Goal: Task Accomplishment & Management: Use online tool/utility

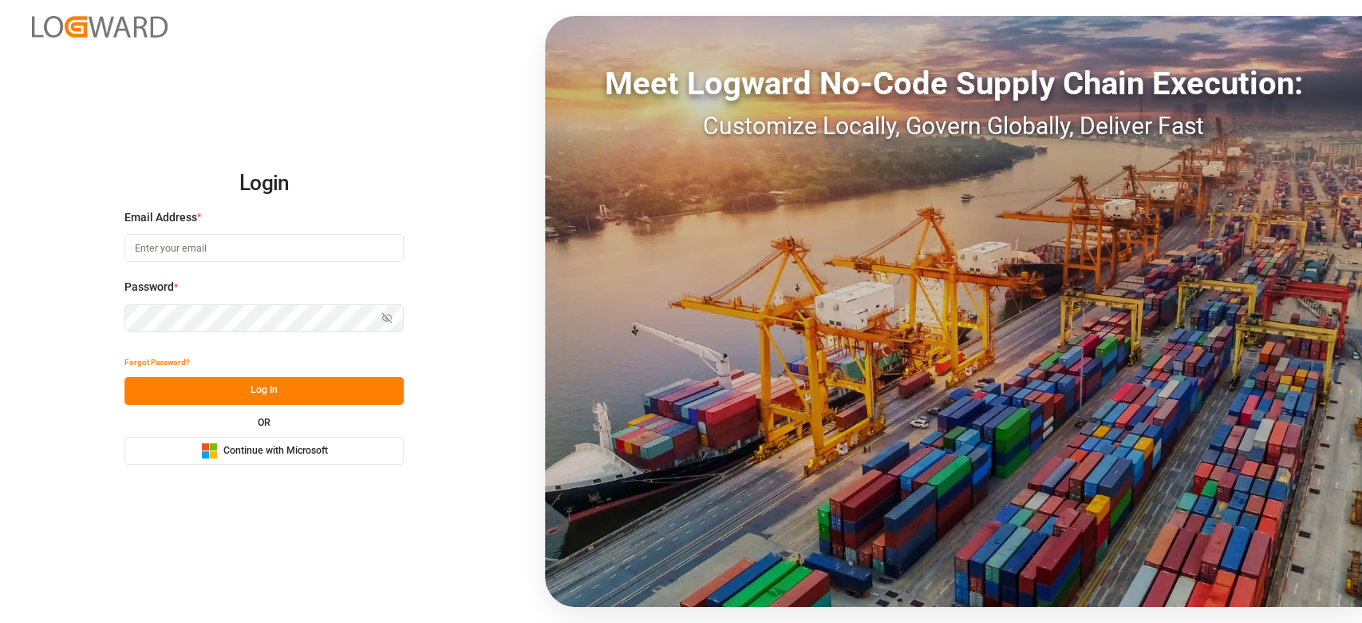
click at [295, 459] on button "Microsoft Logo Continue with Microsoft" at bounding box center [264, 451] width 279 height 28
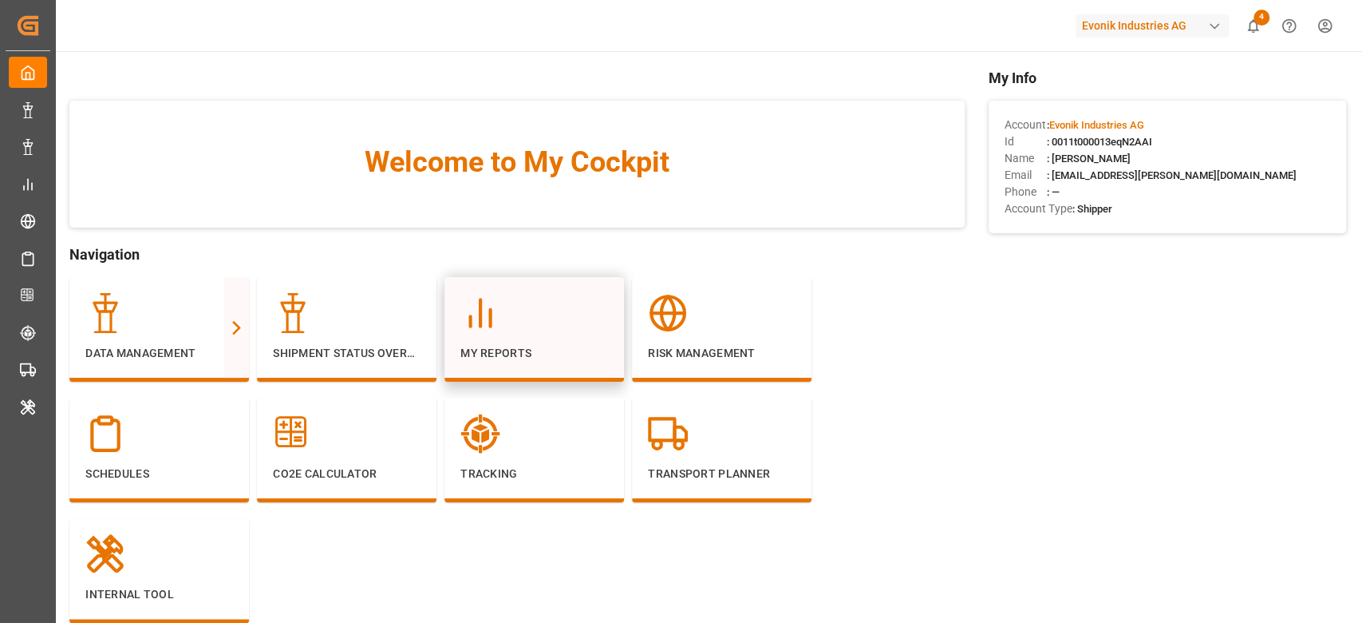
click at [536, 335] on div "My Reports" at bounding box center [535, 327] width 148 height 69
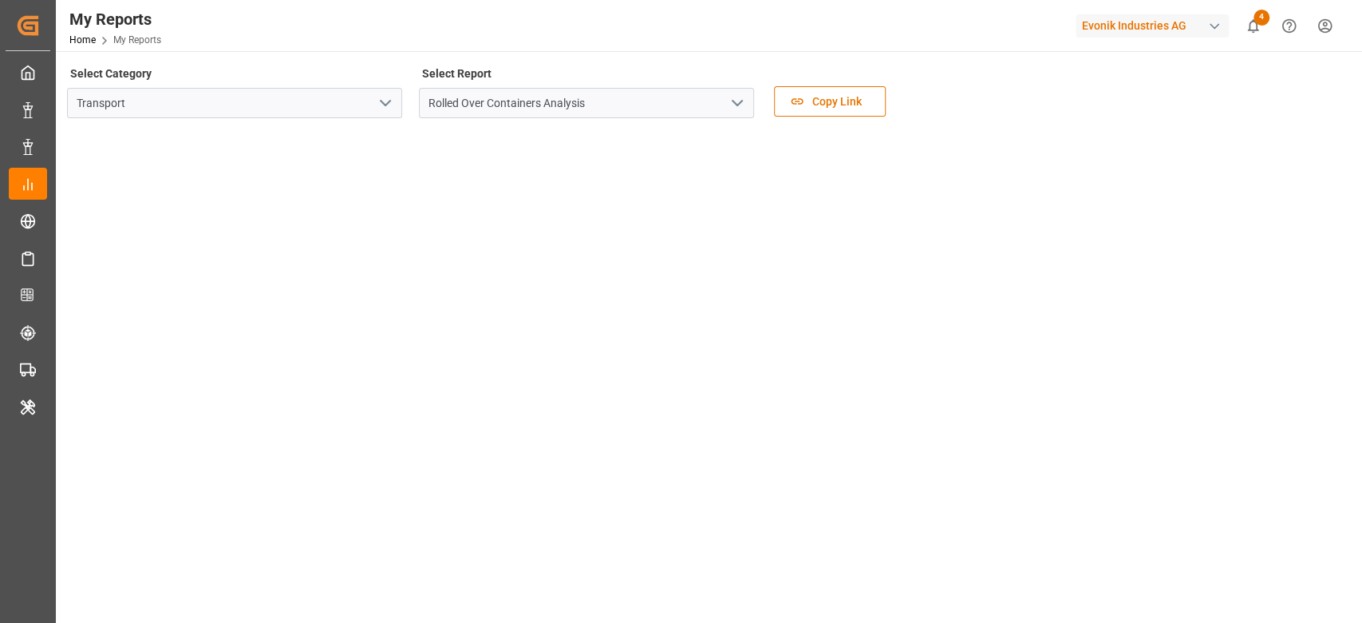
click at [386, 109] on icon "open menu" at bounding box center [385, 102] width 19 height 19
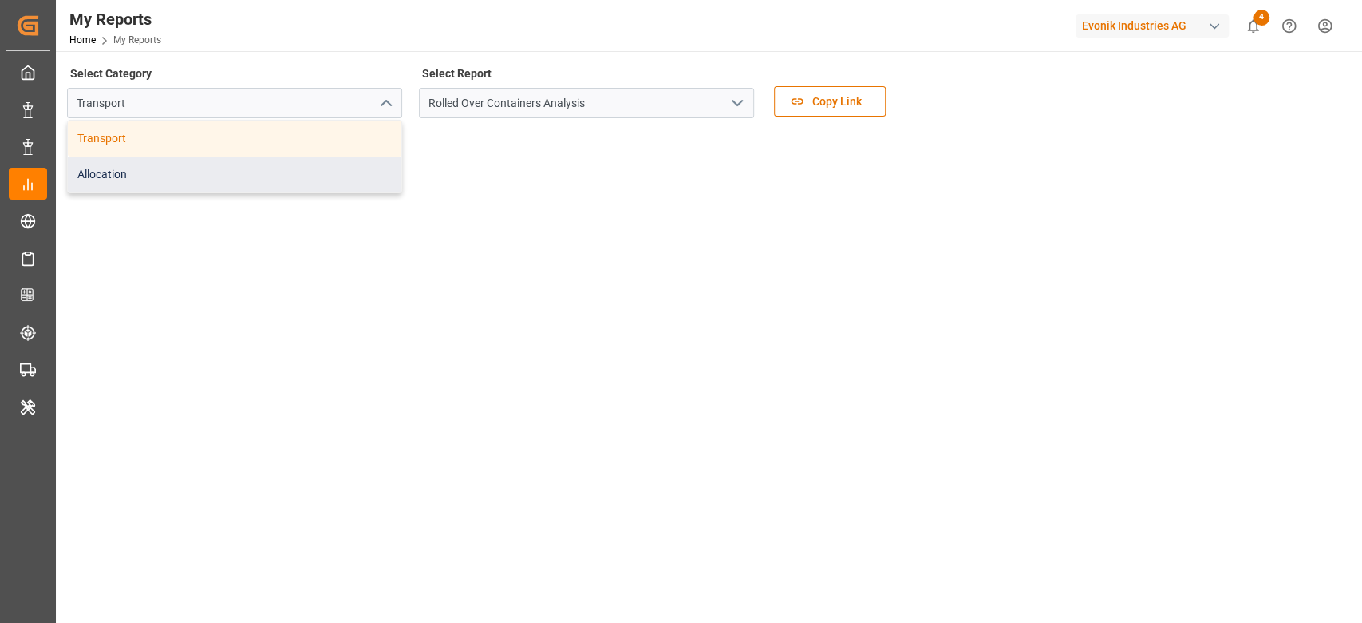
click at [306, 161] on div "Allocation" at bounding box center [235, 174] width 334 height 36
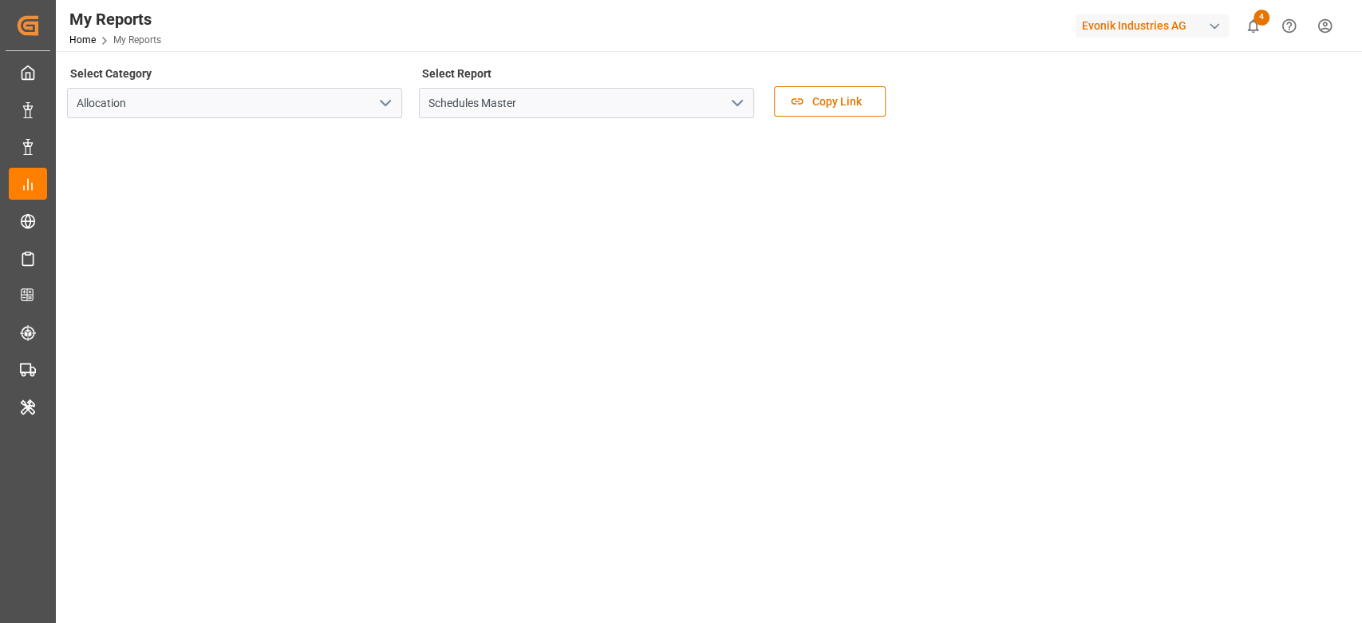
click at [744, 105] on icon "open menu" at bounding box center [737, 102] width 19 height 19
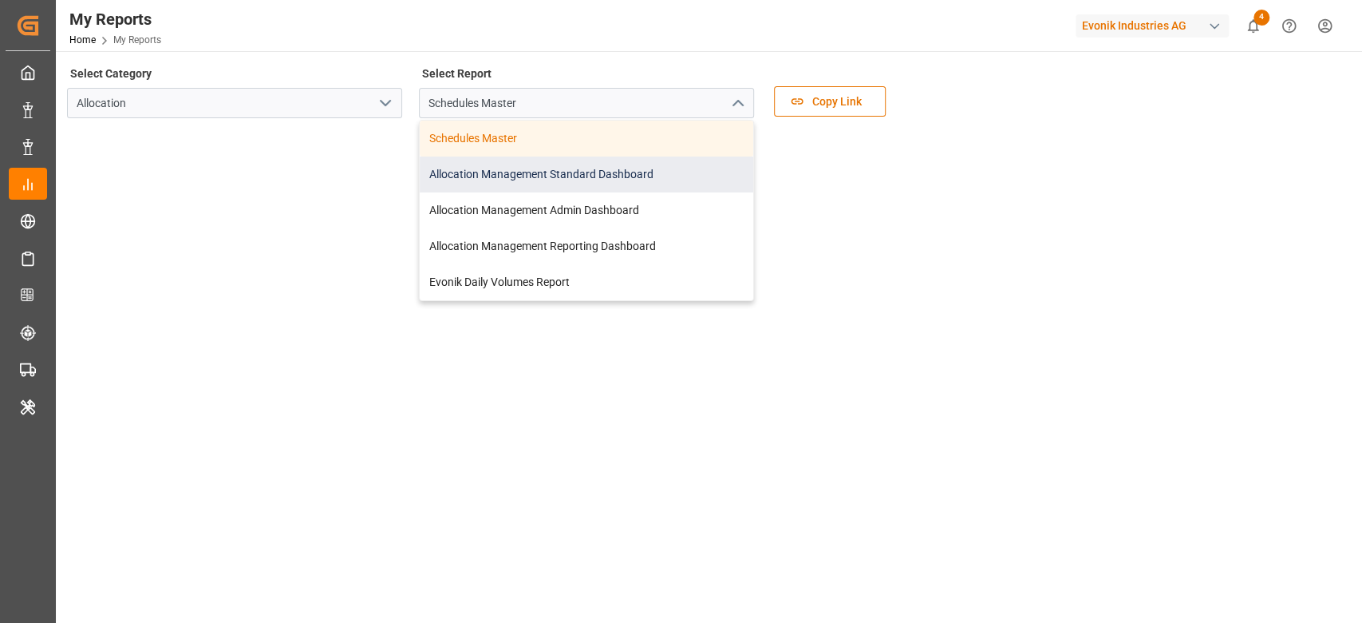
click at [595, 180] on div "Allocation Management Standard Dashboard" at bounding box center [587, 174] width 334 height 36
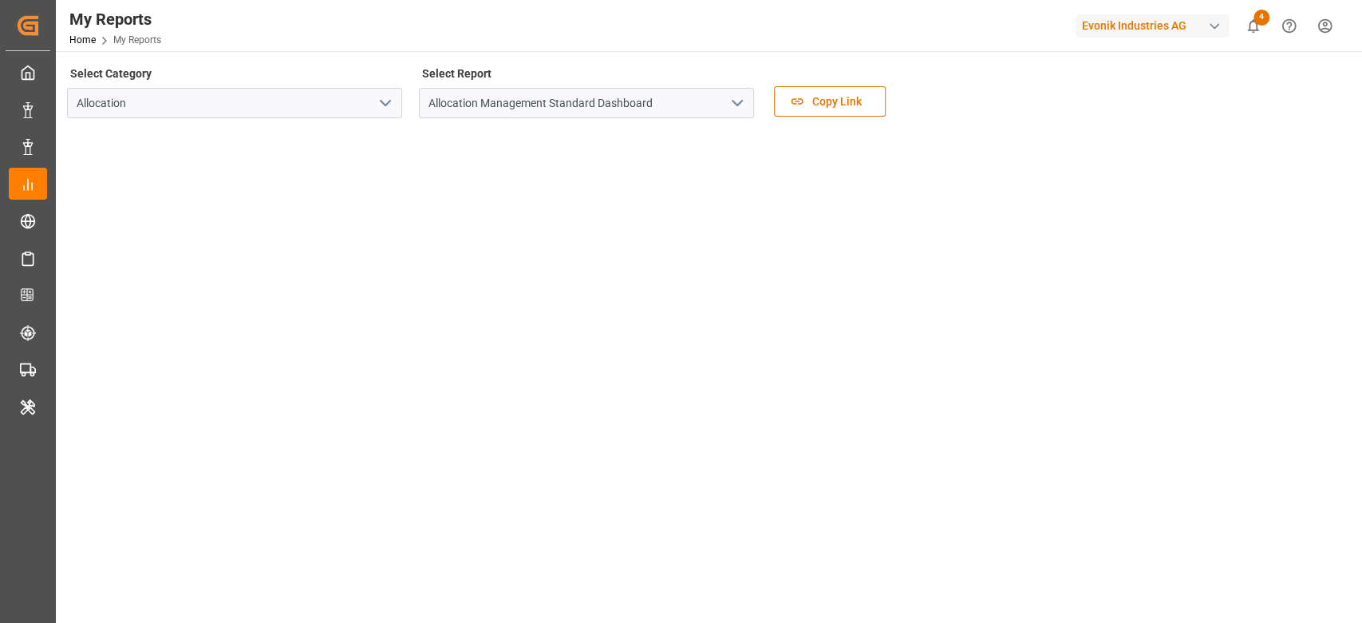
click at [1101, 27] on div "Evonik Industries AG" at bounding box center [1152, 25] width 153 height 23
click at [1173, 33] on div "Evonik Industries AG" at bounding box center [1152, 25] width 153 height 23
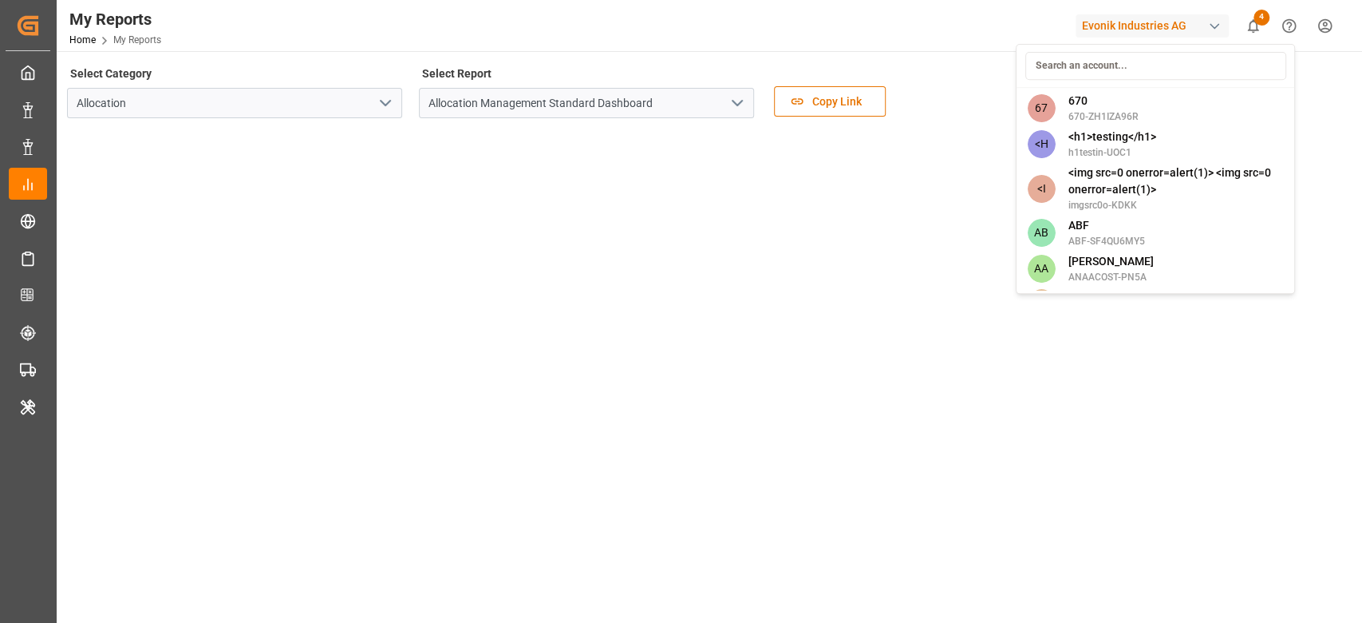
click at [1120, 65] on input at bounding box center [1155, 66] width 261 height 28
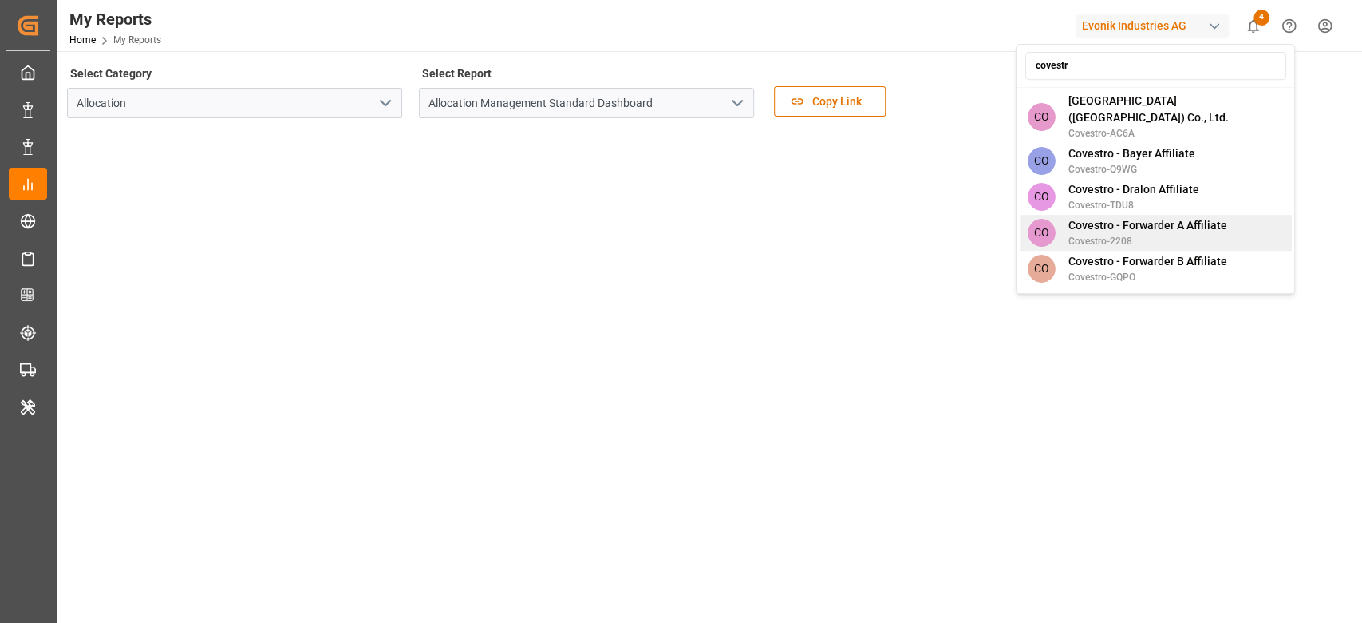
scroll to position [212, 0]
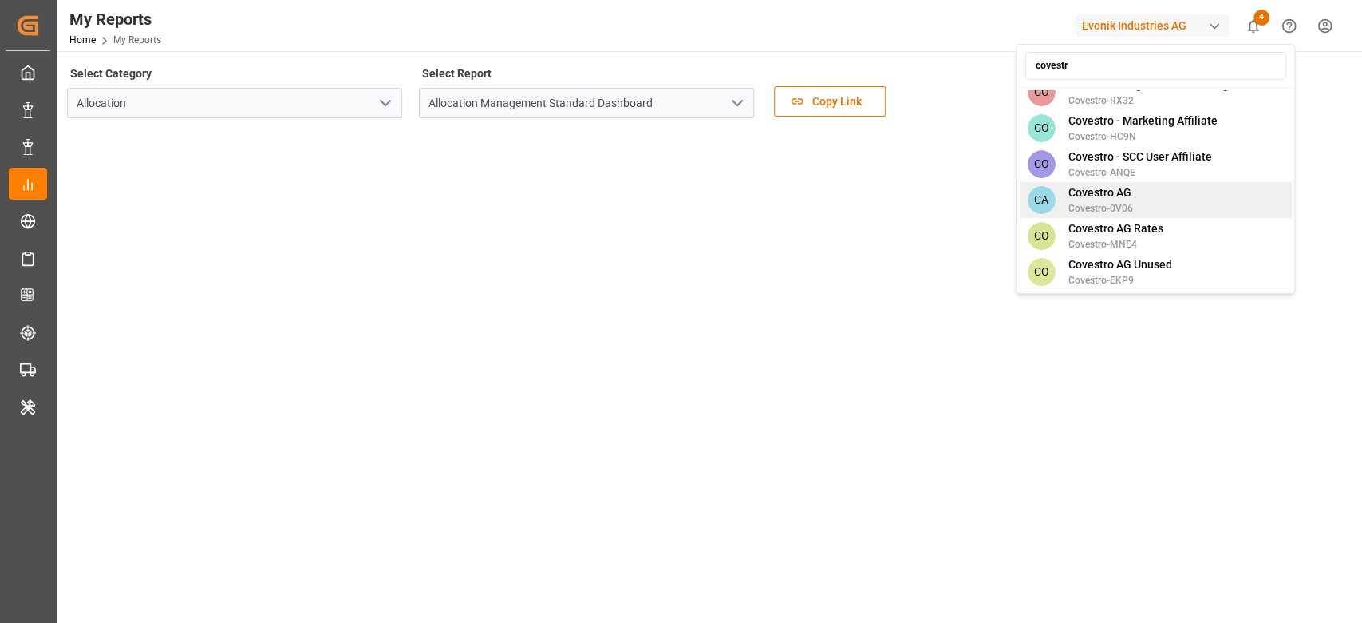
type input "covestr"
click at [1137, 195] on div "CA Covestro AG Covestro-0V06" at bounding box center [1155, 200] width 272 height 36
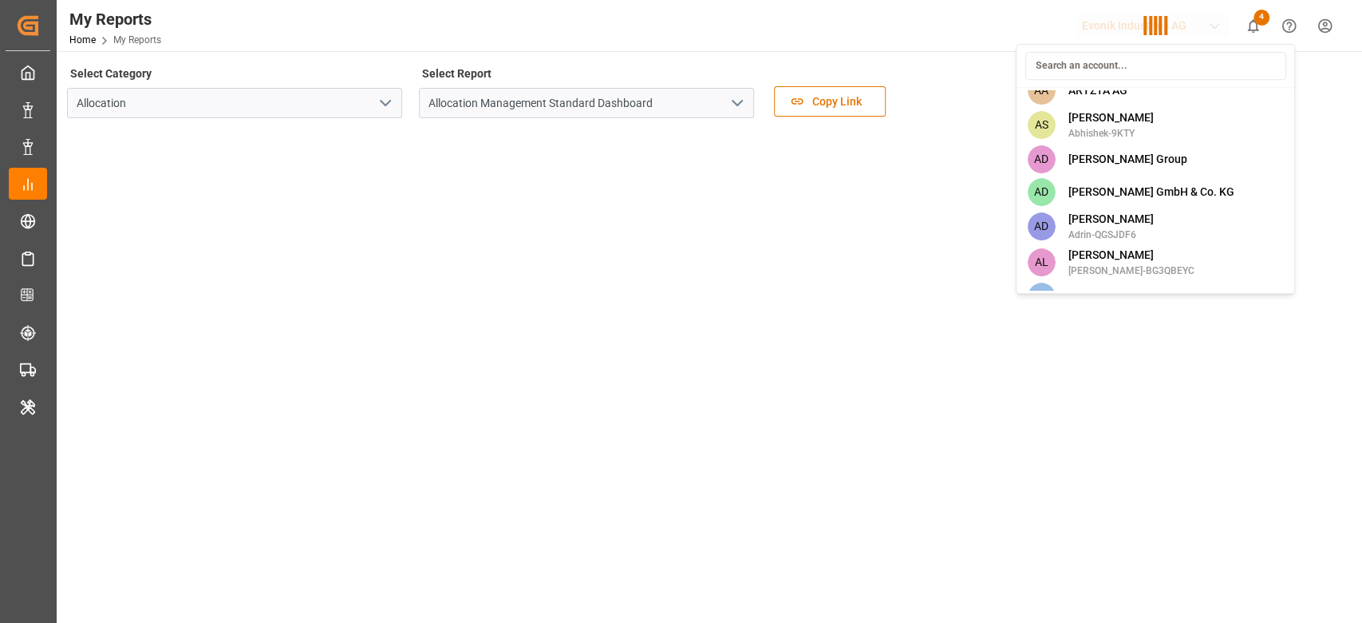
scroll to position [2548, 0]
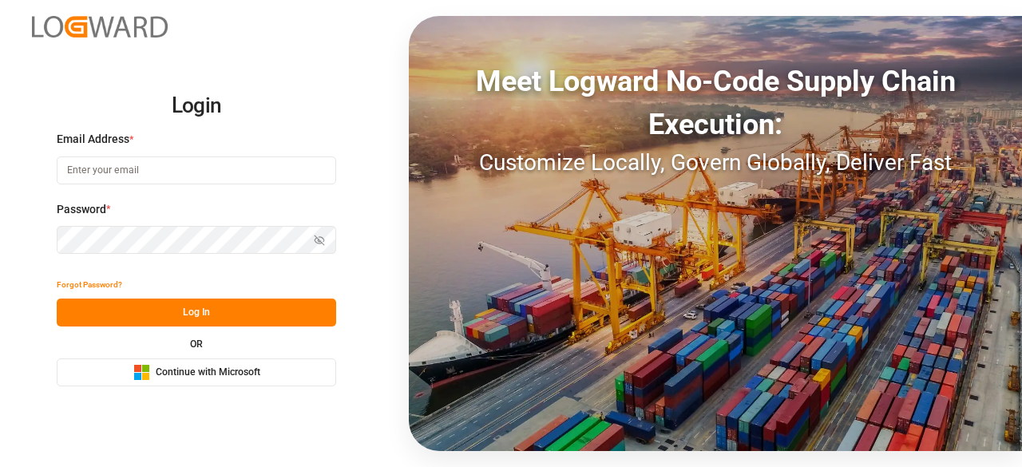
click at [238, 368] on span "Continue with Microsoft" at bounding box center [208, 373] width 105 height 14
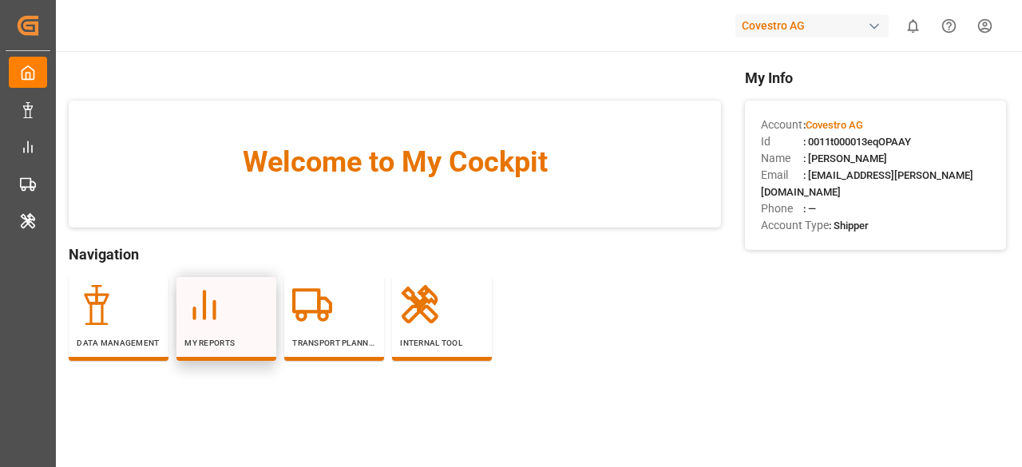
click at [259, 298] on div at bounding box center [226, 305] width 84 height 40
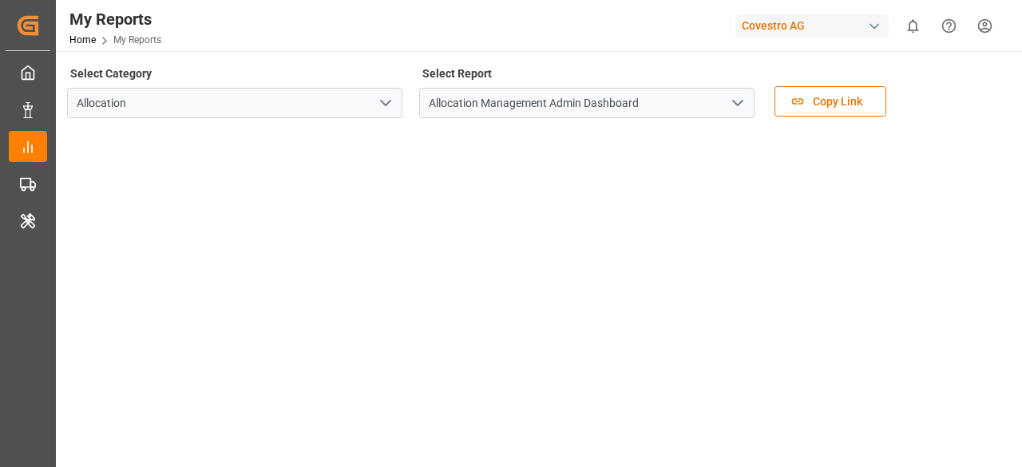
click at [733, 107] on icon "open menu" at bounding box center [737, 102] width 19 height 19
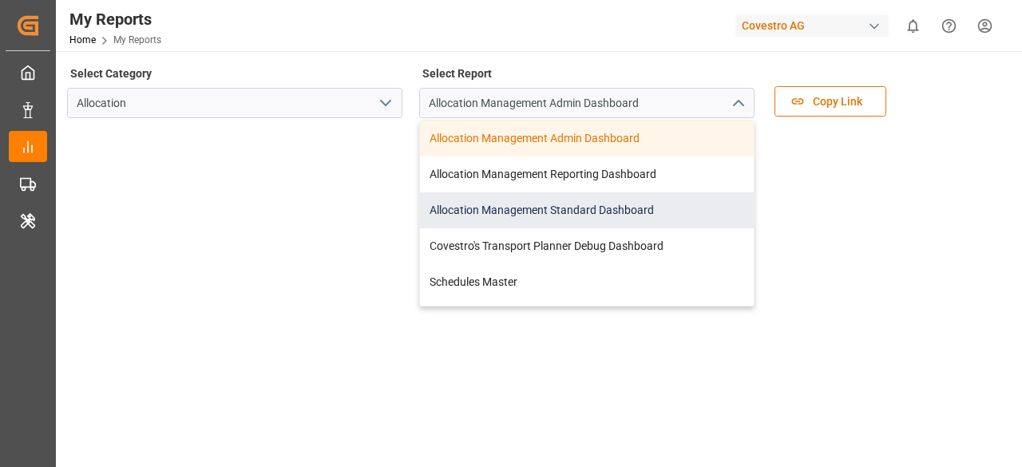
click at [575, 205] on div "Allocation Management Standard Dashboard" at bounding box center [587, 210] width 334 height 36
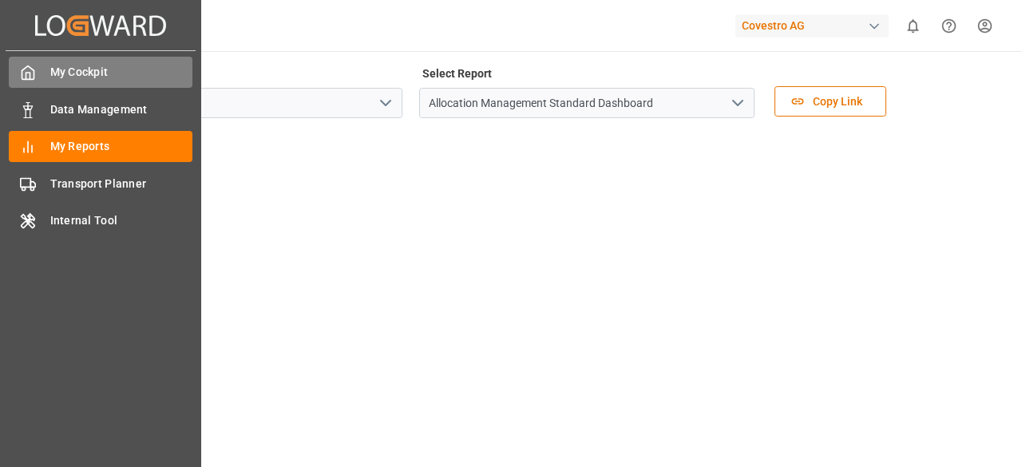
click at [61, 73] on span "My Cockpit" at bounding box center [121, 72] width 143 height 17
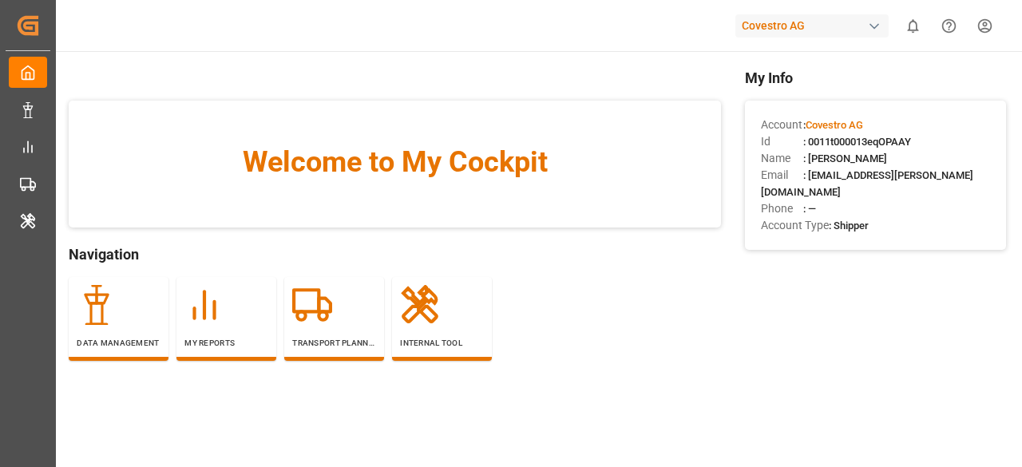
click at [886, 139] on span ": 0011t000013eqOPAAY" at bounding box center [857, 142] width 108 height 12
copy span "0011t000013eqOPAAY"
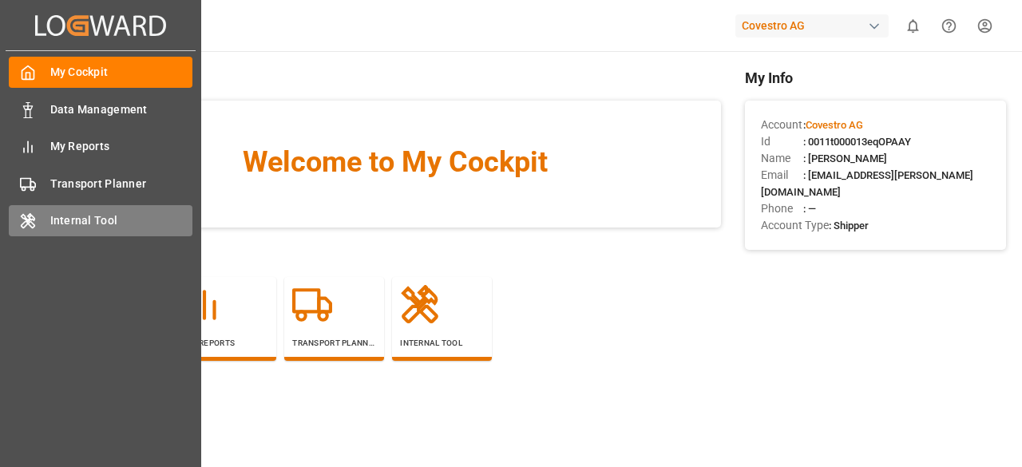
click at [38, 224] on div "Internal Tool Internal Tool" at bounding box center [101, 220] width 184 height 31
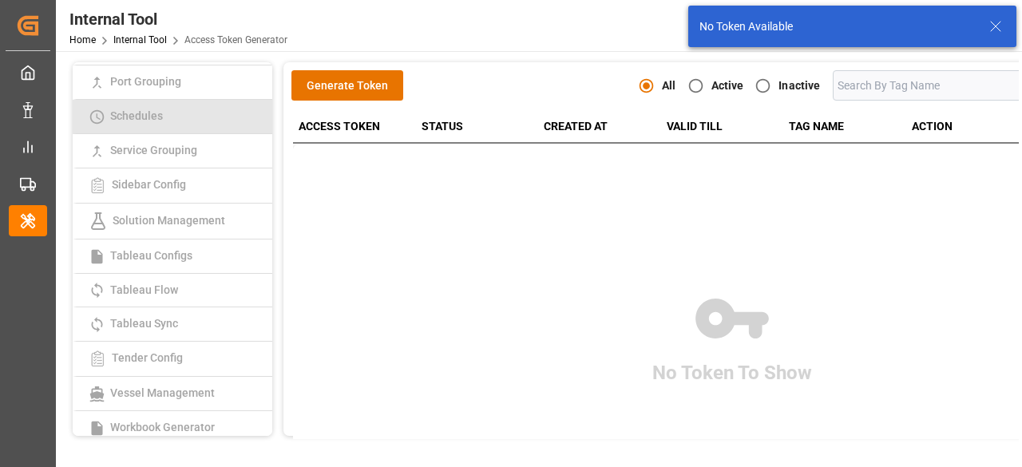
scroll to position [479, 0]
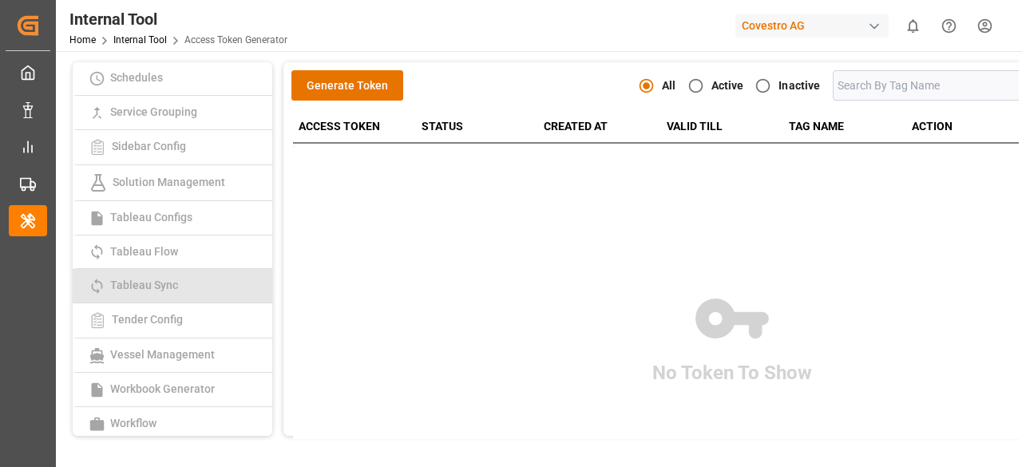
click at [173, 279] on span "Tableau Sync" at bounding box center [143, 285] width 77 height 13
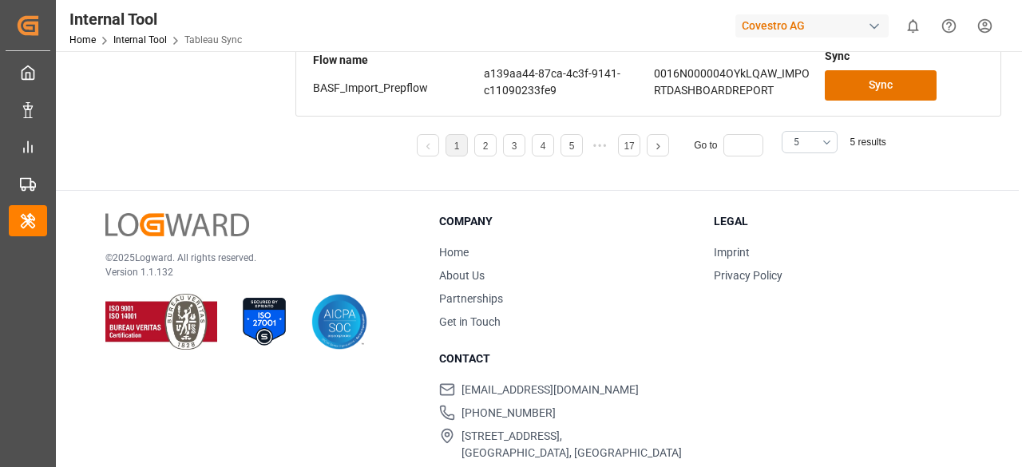
scroll to position [519, 0]
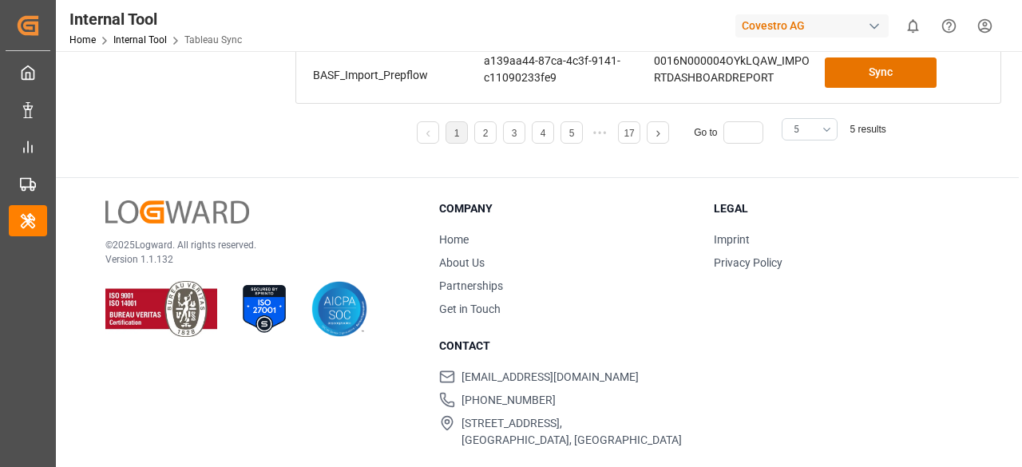
click at [799, 129] on button "5" at bounding box center [809, 129] width 56 height 22
click at [794, 210] on div "25" at bounding box center [809, 202] width 54 height 49
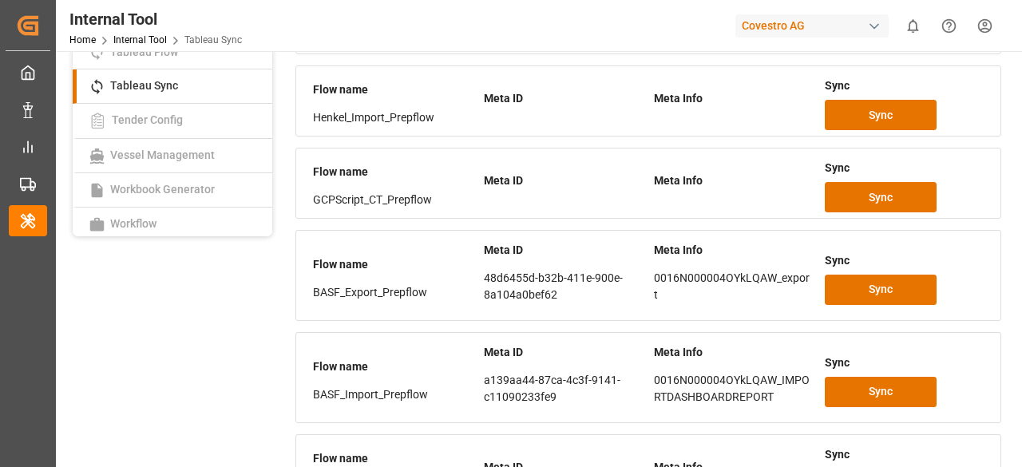
scroll to position [1189, 0]
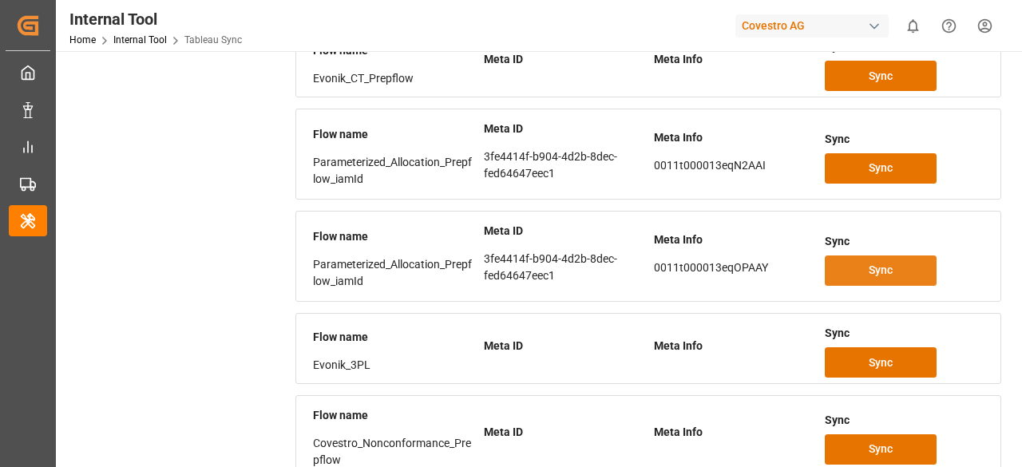
click at [867, 266] on button "Sync" at bounding box center [880, 270] width 112 height 30
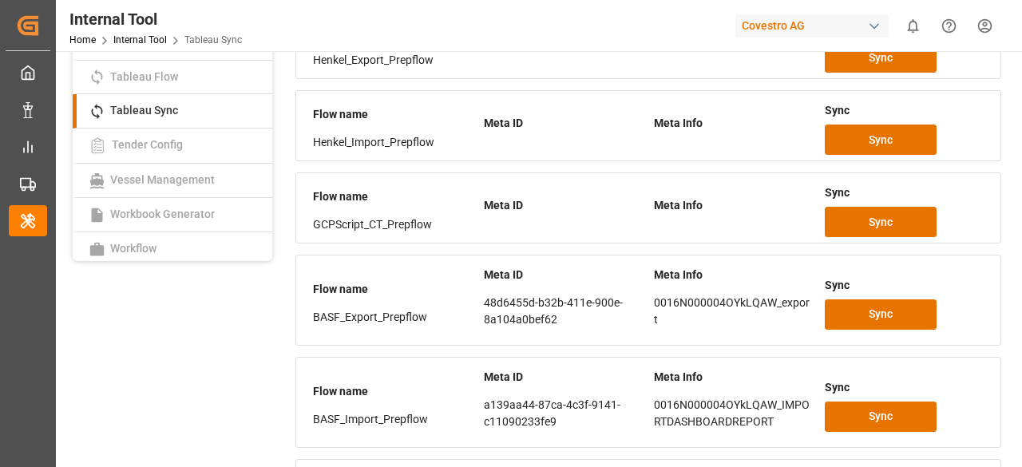
scroll to position [152, 0]
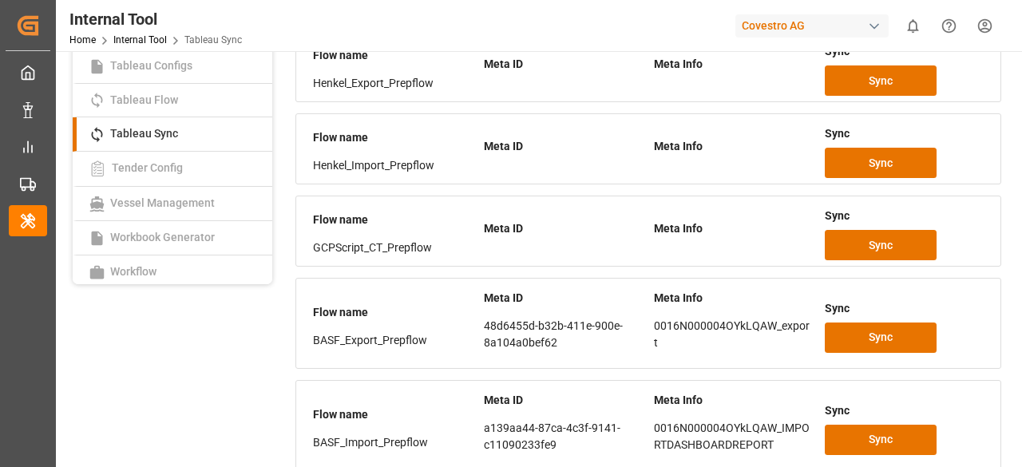
click at [840, 26] on div "Covestro AG" at bounding box center [811, 25] width 153 height 23
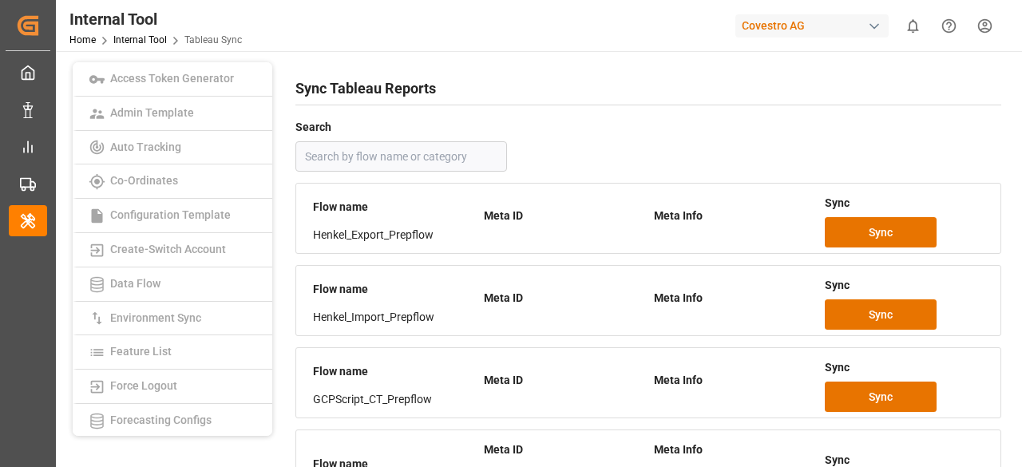
click at [805, 27] on div "Covestro AG" at bounding box center [811, 25] width 153 height 23
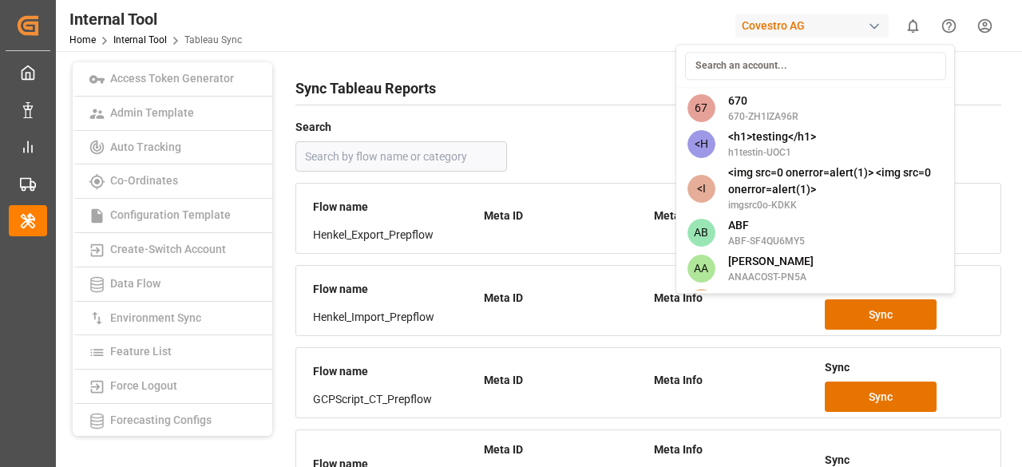
click at [776, 69] on input at bounding box center [815, 66] width 261 height 28
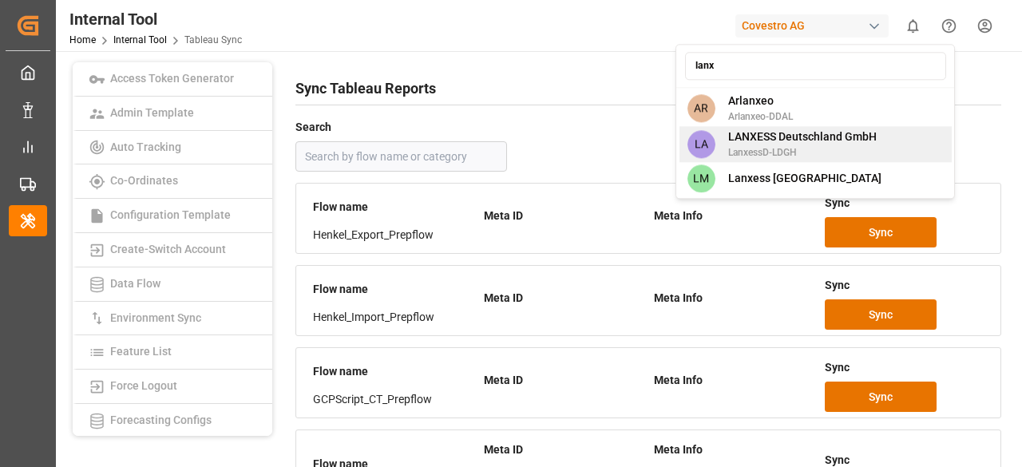
type input "lanx"
click at [780, 138] on span "LANXESS Deutschland GmbH" at bounding box center [802, 137] width 148 height 17
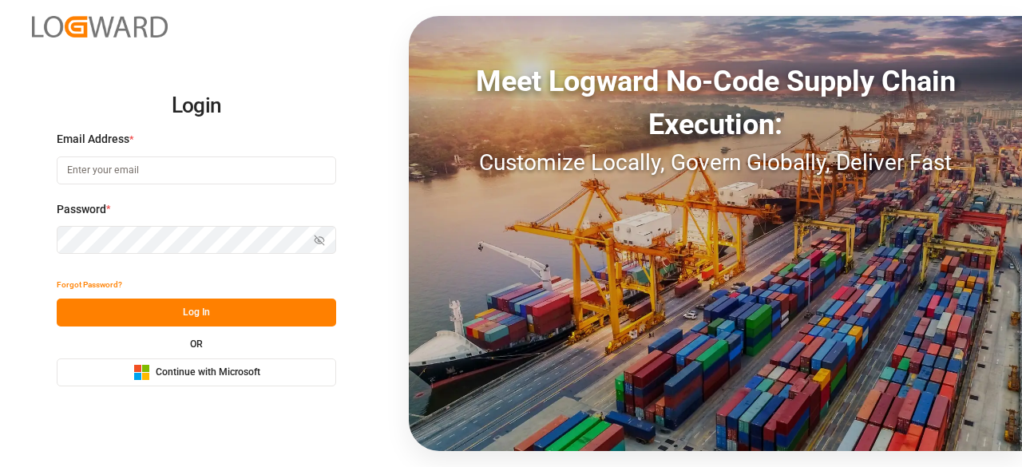
click at [169, 378] on span "Continue with Microsoft" at bounding box center [208, 373] width 105 height 14
click at [271, 373] on button "Microsoft Logo Continue with Microsoft" at bounding box center [196, 372] width 279 height 28
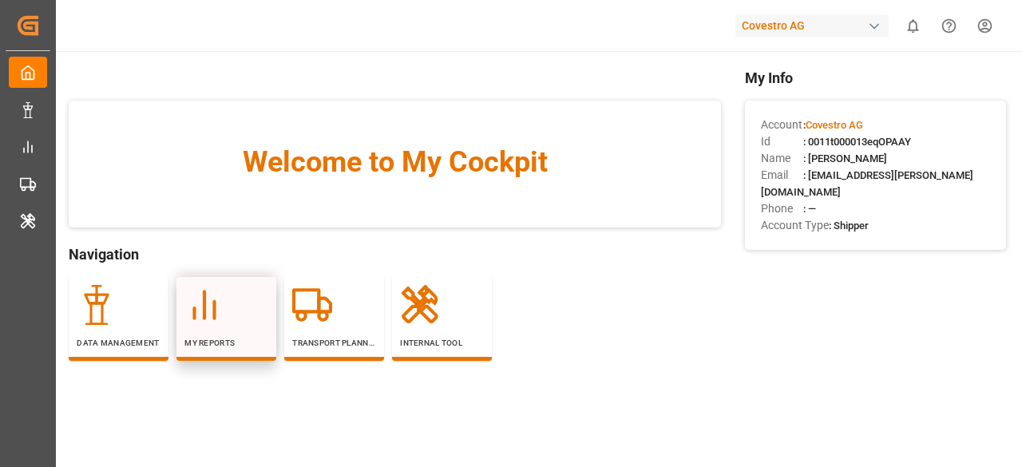
click at [212, 324] on icon at bounding box center [204, 305] width 40 height 40
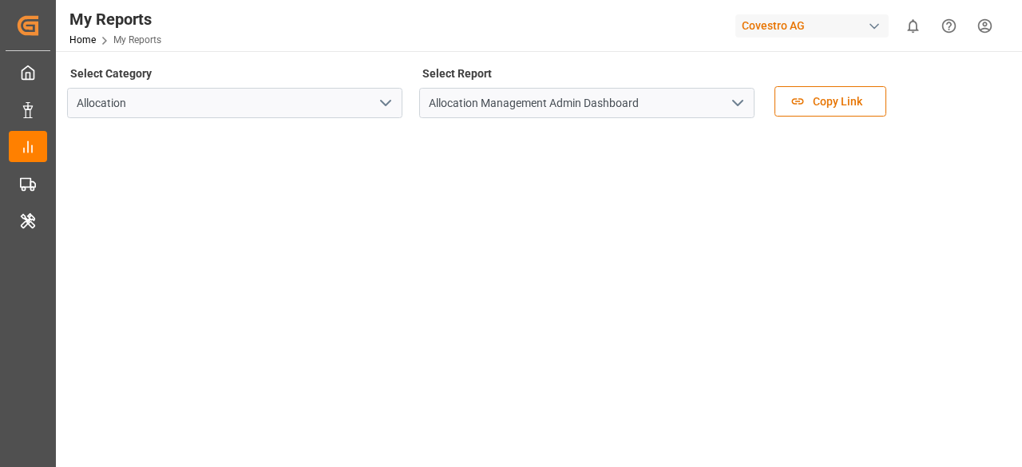
click at [733, 102] on icon "open menu" at bounding box center [737, 102] width 19 height 19
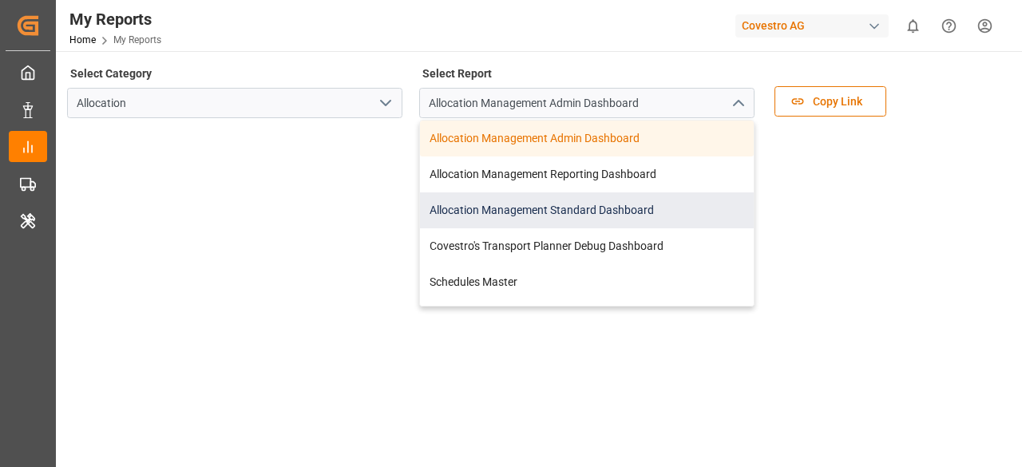
click at [591, 208] on div "Allocation Management Standard Dashboard" at bounding box center [587, 210] width 334 height 36
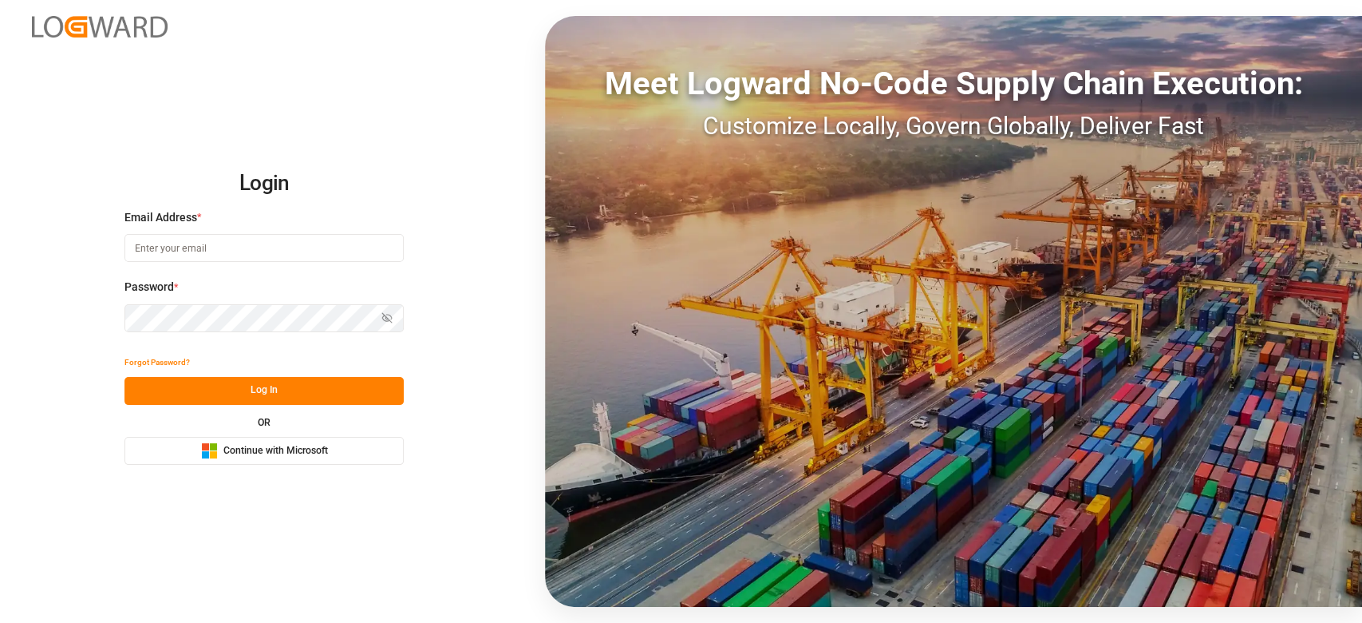
click at [248, 444] on span "Continue with Microsoft" at bounding box center [275, 451] width 105 height 14
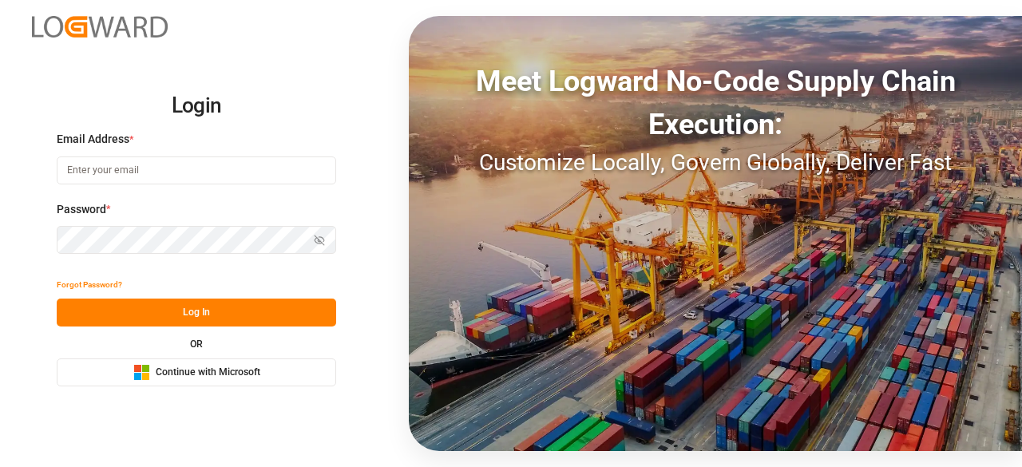
click at [220, 374] on span "Continue with Microsoft" at bounding box center [208, 373] width 105 height 14
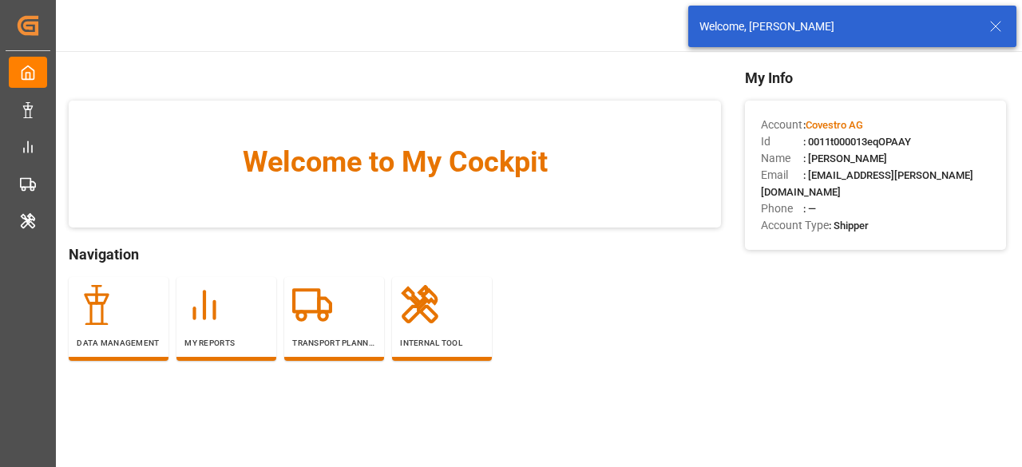
click at [990, 27] on icon at bounding box center [995, 26] width 19 height 19
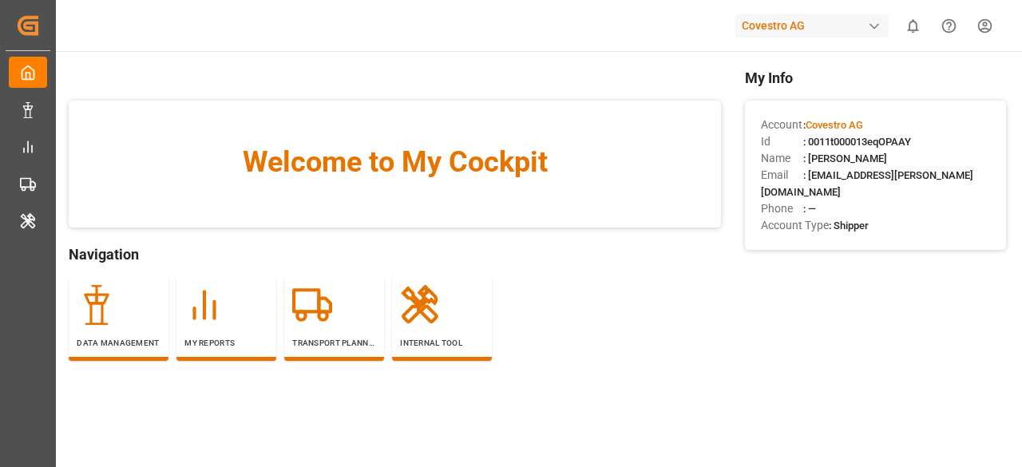
click at [811, 23] on div "Covestro AG" at bounding box center [811, 25] width 153 height 23
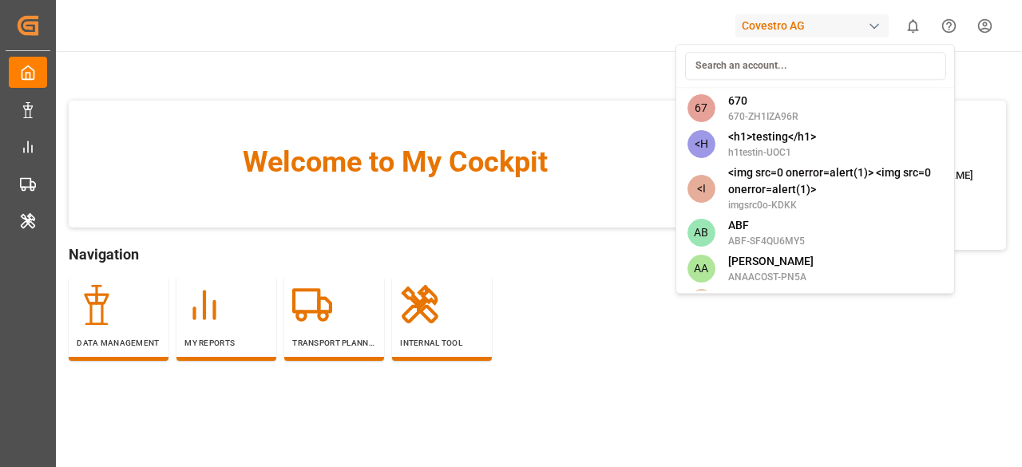
click at [775, 71] on input at bounding box center [815, 66] width 261 height 28
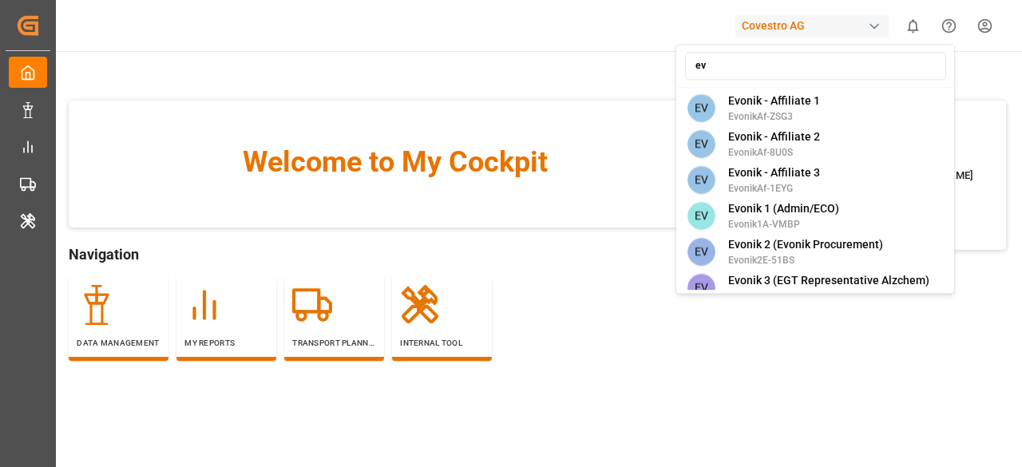
type input "evo"
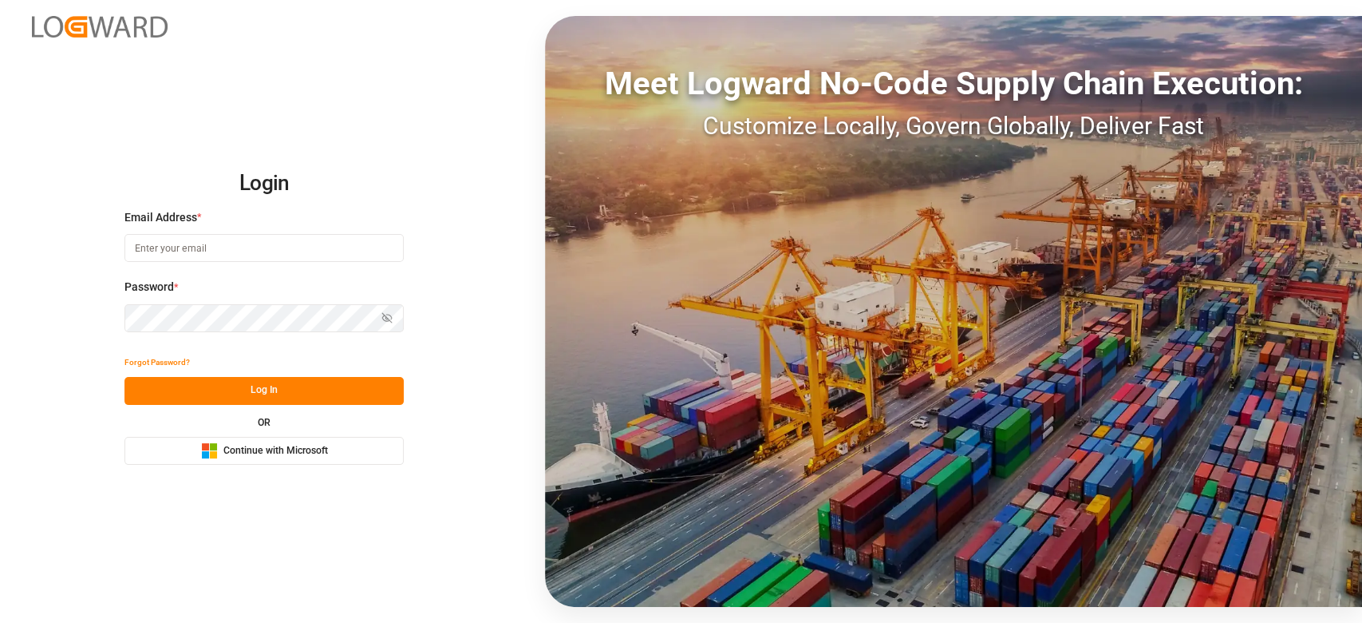
click at [312, 442] on div "Microsoft Logo Continue with Microsoft" at bounding box center [264, 450] width 127 height 17
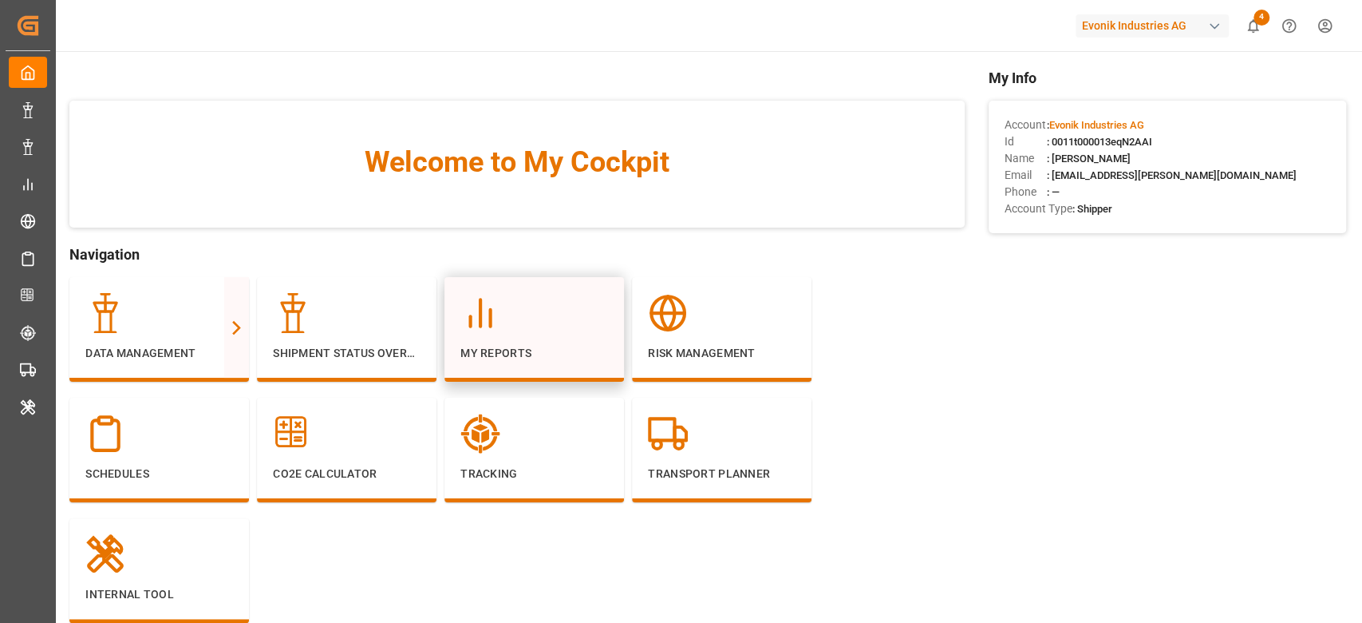
click at [471, 335] on div "My Reports" at bounding box center [535, 327] width 148 height 69
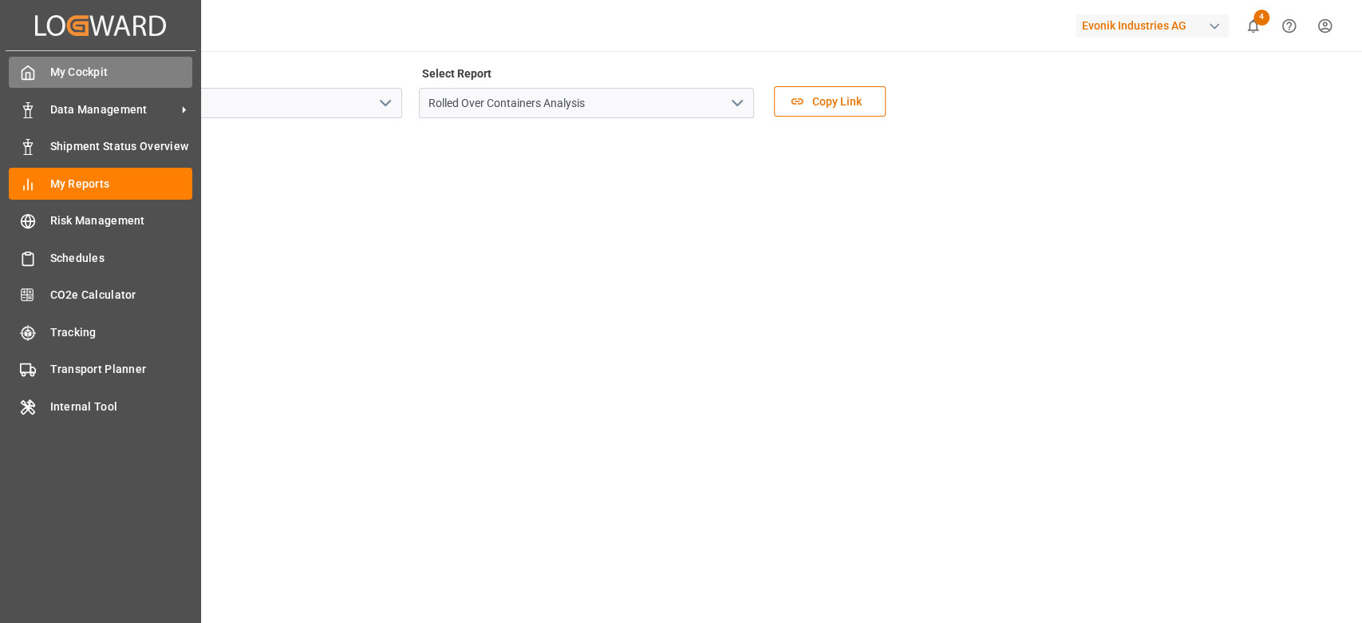
click at [33, 76] on icon at bounding box center [28, 73] width 12 height 14
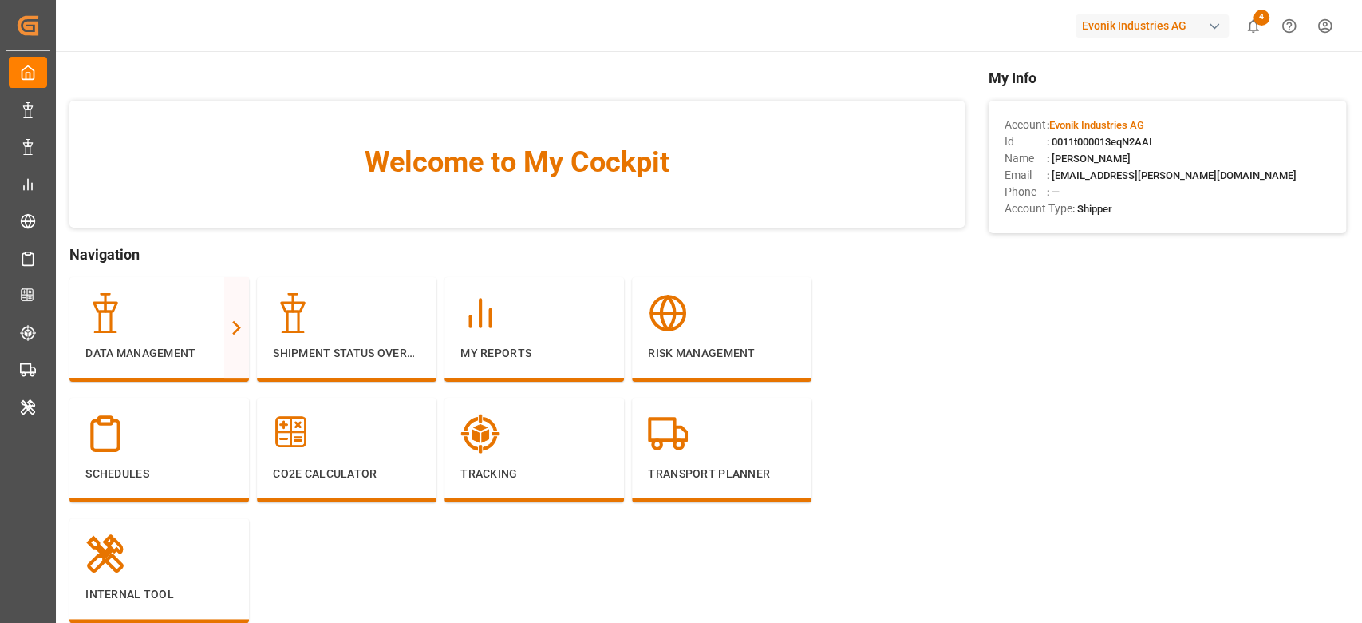
click at [1130, 133] on div "Id : 0011t000013eqN2AAI" at bounding box center [1168, 141] width 326 height 17
copy span "0011t000013eqN2AAI"
click at [559, 341] on div "My Reports" at bounding box center [535, 327] width 148 height 69
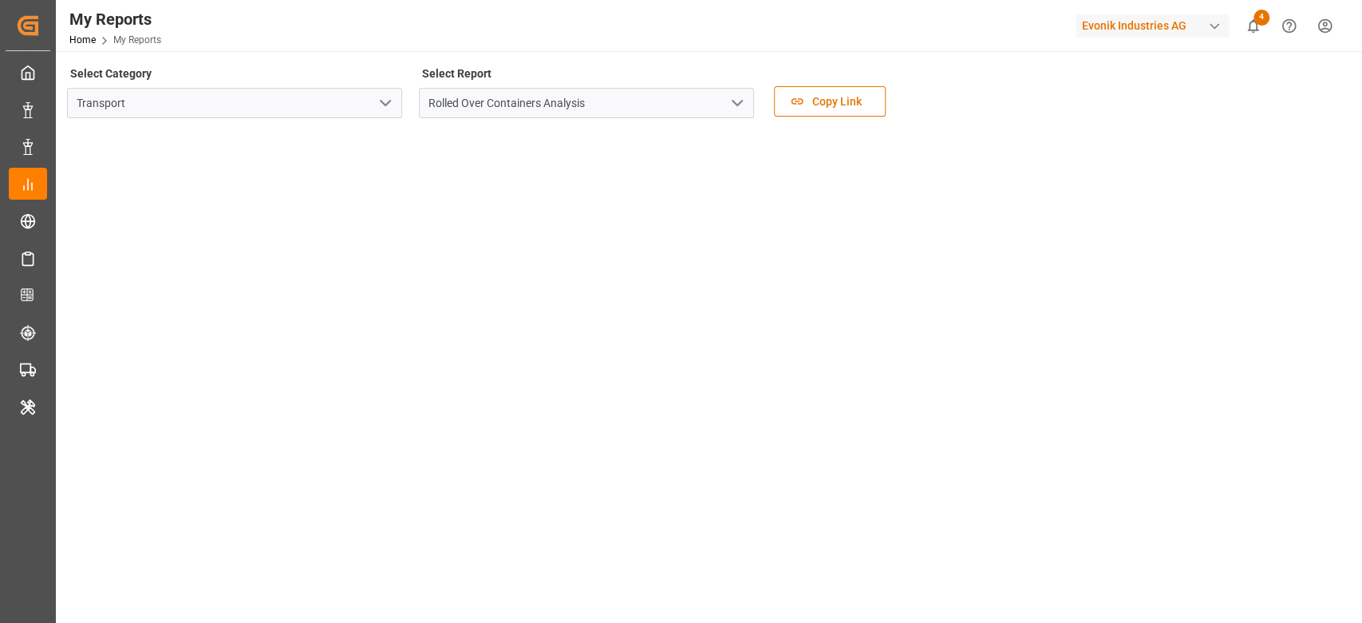
click at [388, 109] on icon "open menu" at bounding box center [385, 102] width 19 height 19
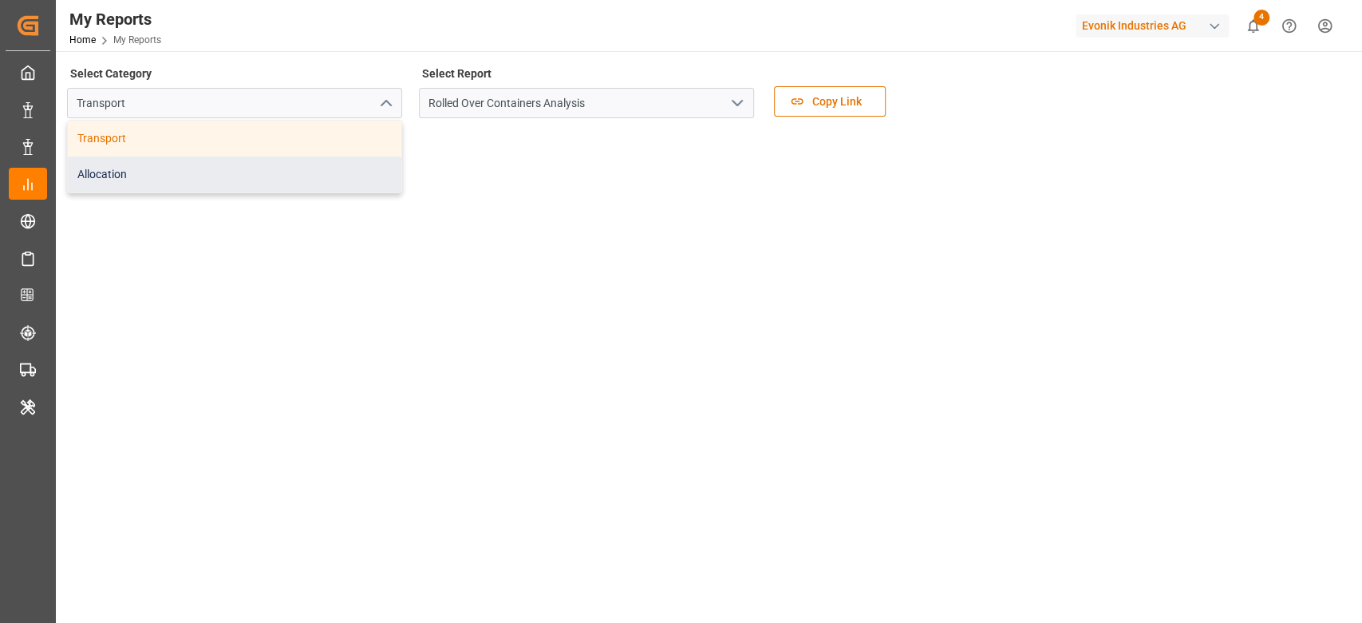
click at [310, 184] on div "Allocation" at bounding box center [235, 174] width 334 height 36
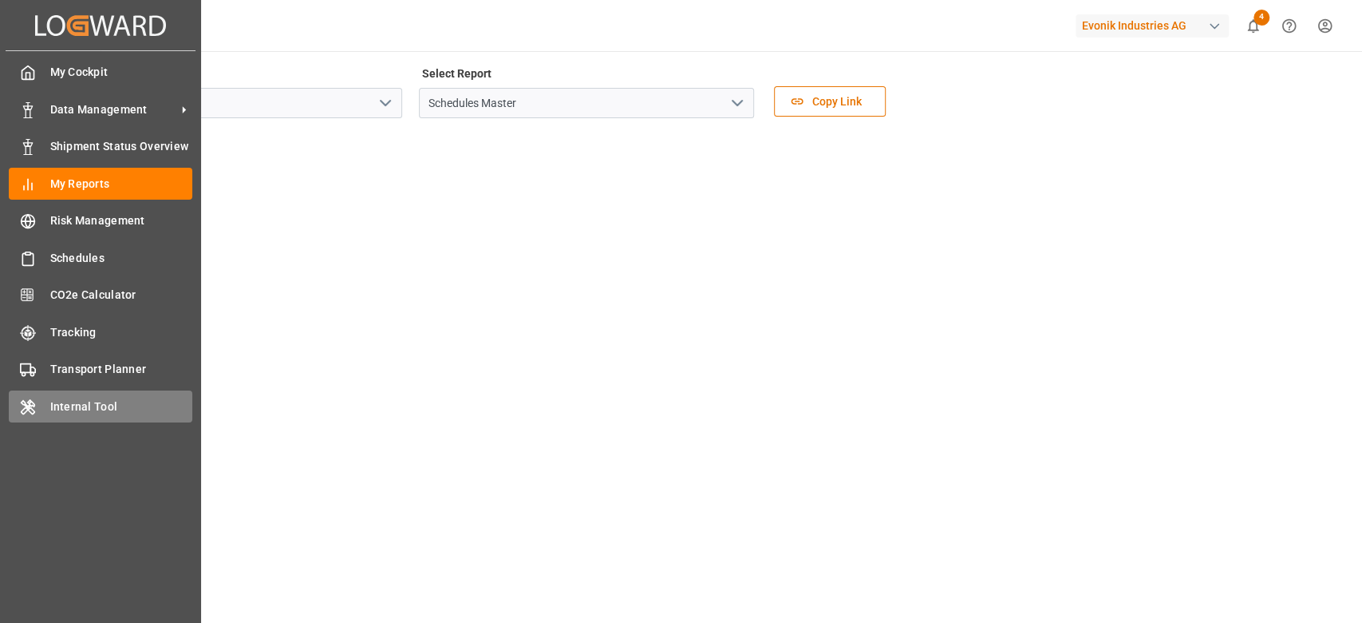
click at [63, 395] on div "Internal Tool Internal Tool" at bounding box center [101, 405] width 184 height 31
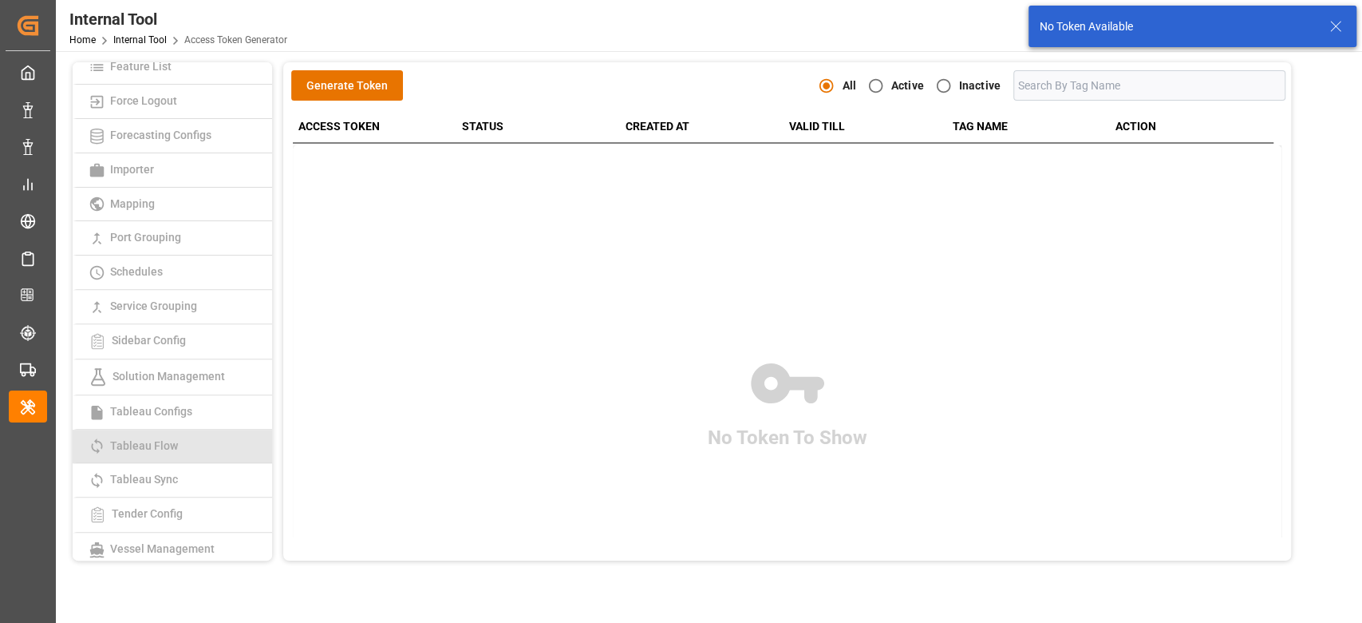
scroll to position [319, 0]
click at [142, 440] on span "Tableau Sync" at bounding box center [143, 444] width 77 height 13
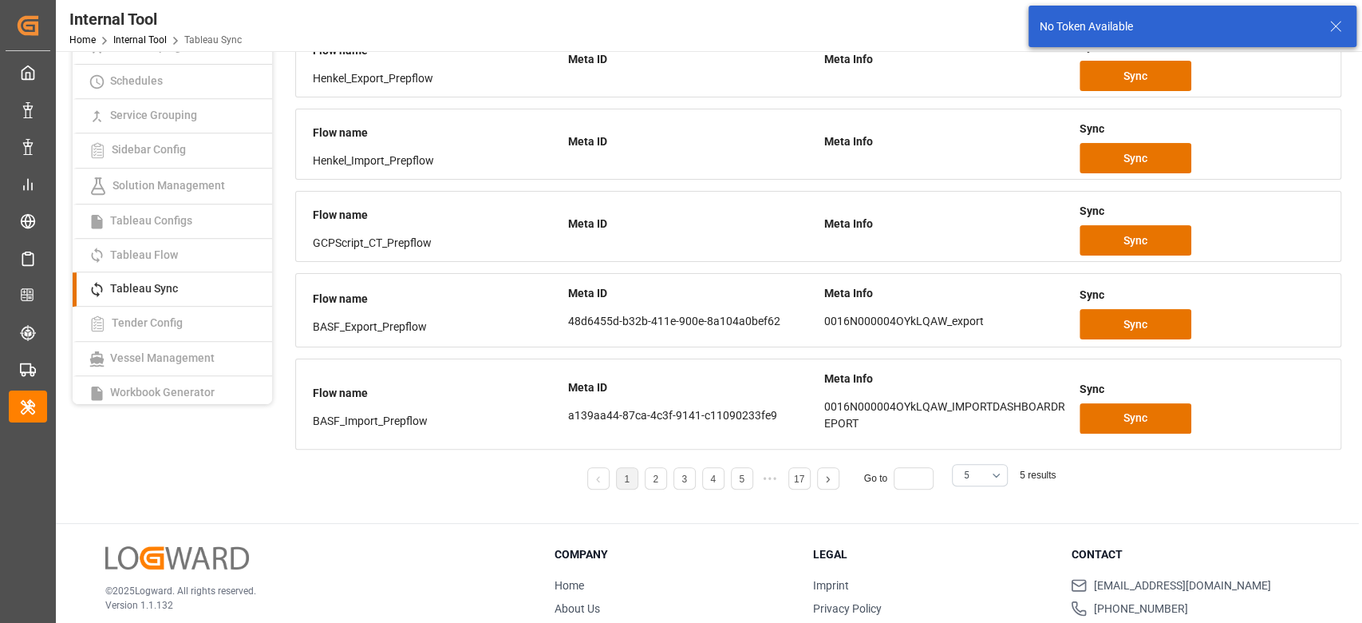
scroll to position [236, 0]
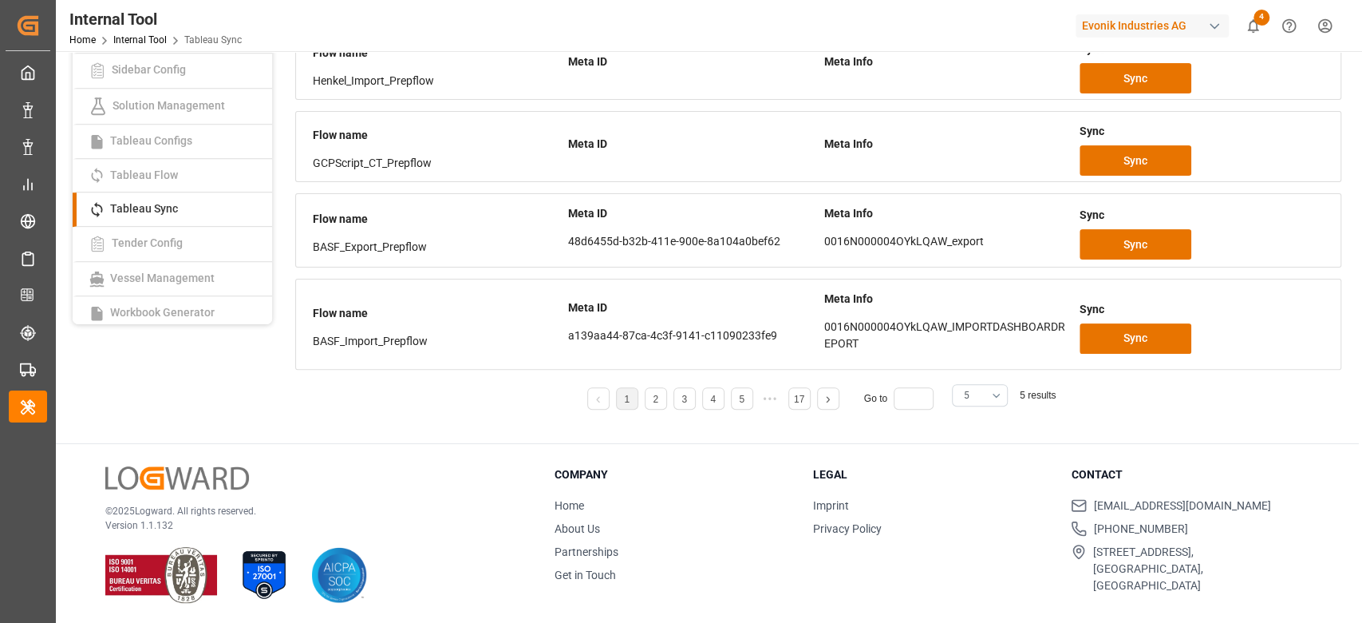
click at [990, 392] on button "5" at bounding box center [980, 395] width 56 height 22
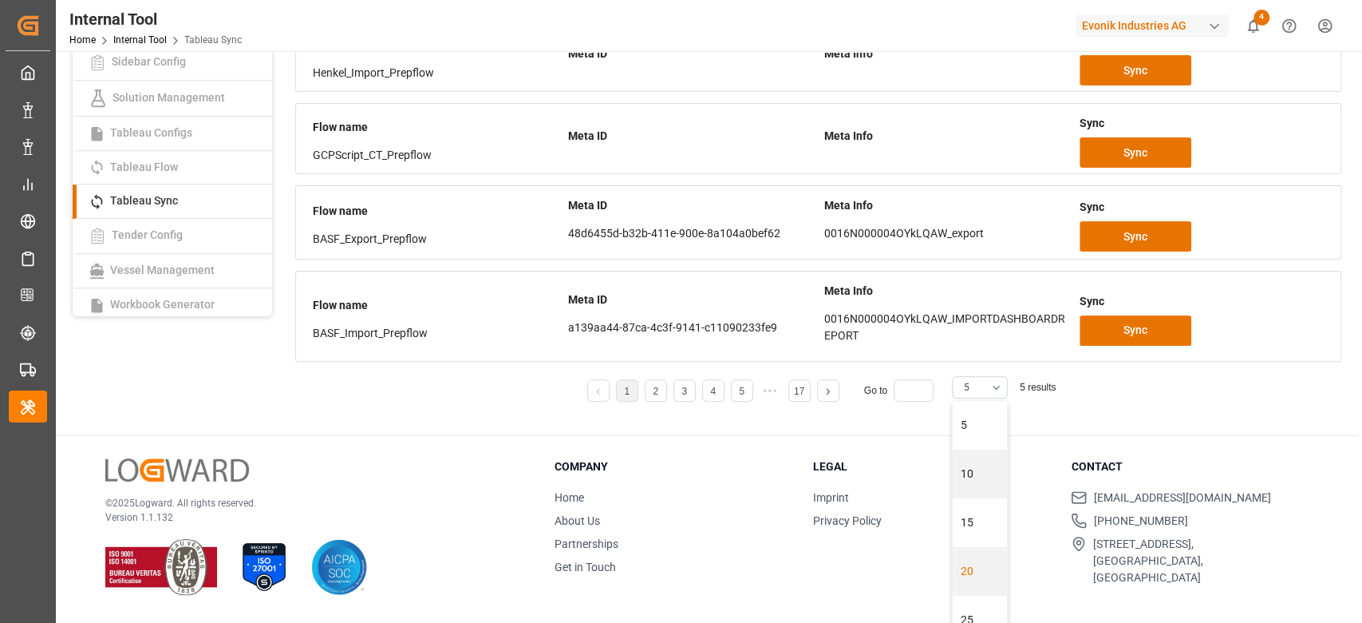
scroll to position [32, 0]
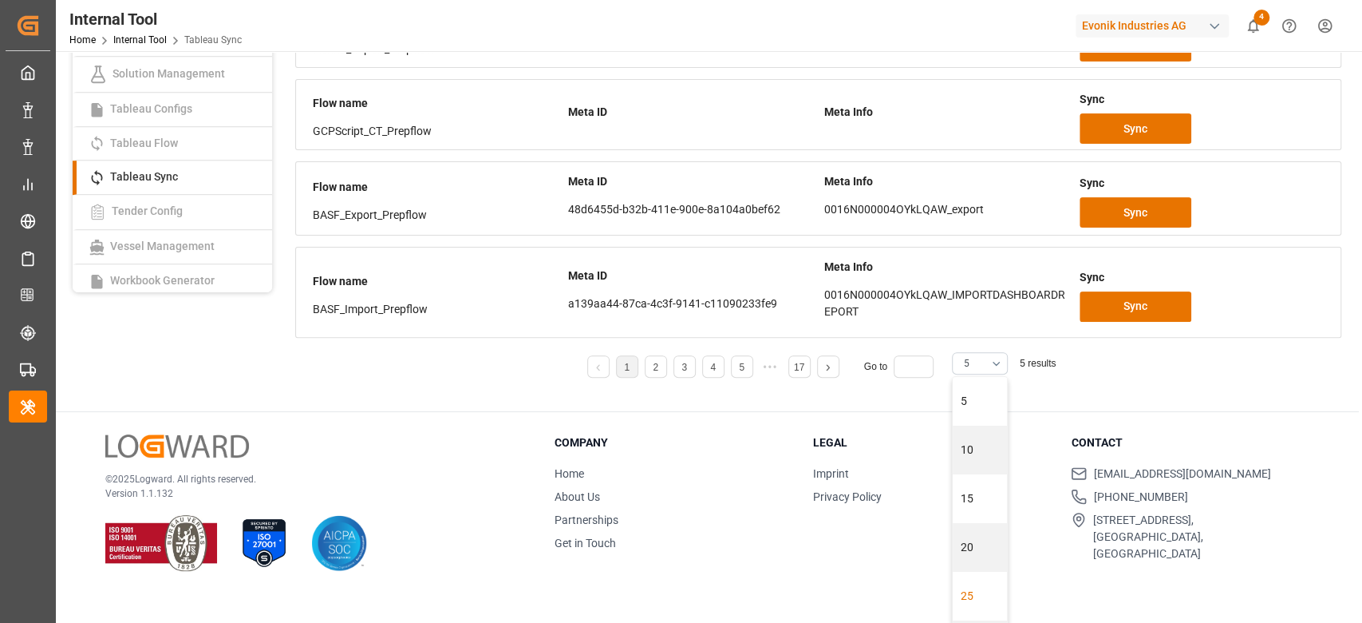
click at [977, 590] on div "25" at bounding box center [980, 595] width 54 height 49
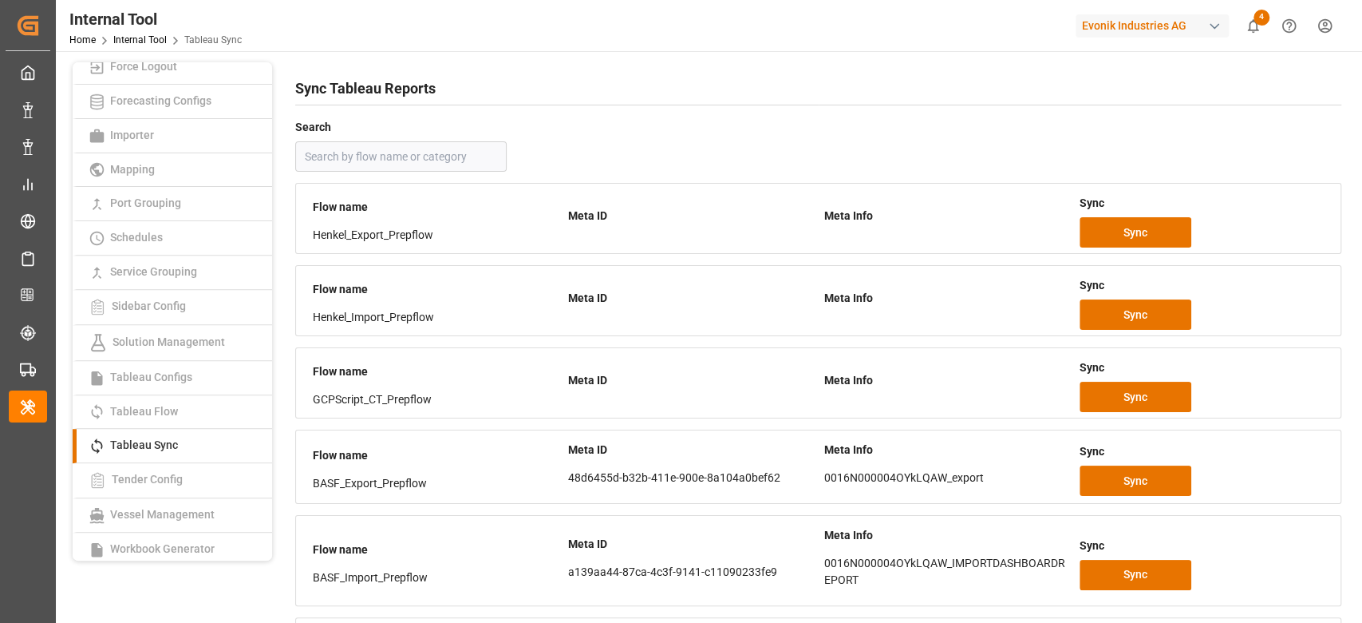
scroll to position [931, 0]
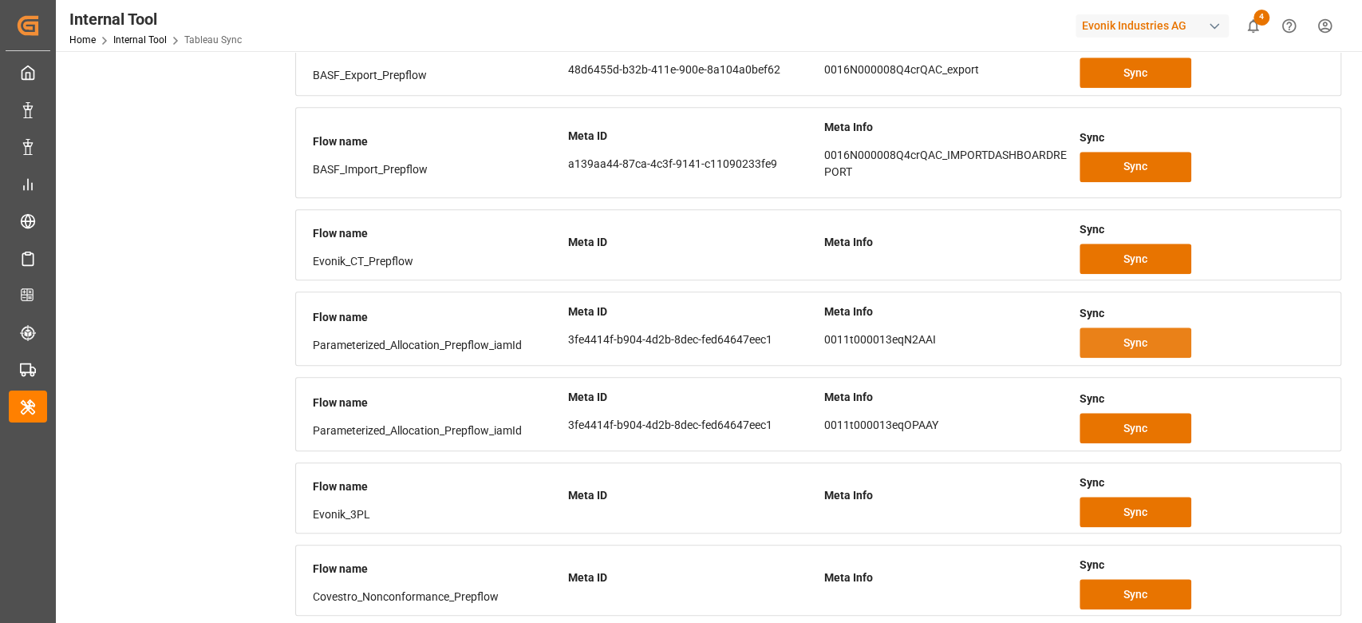
click at [1124, 342] on span "Sync" at bounding box center [1136, 342] width 24 height 17
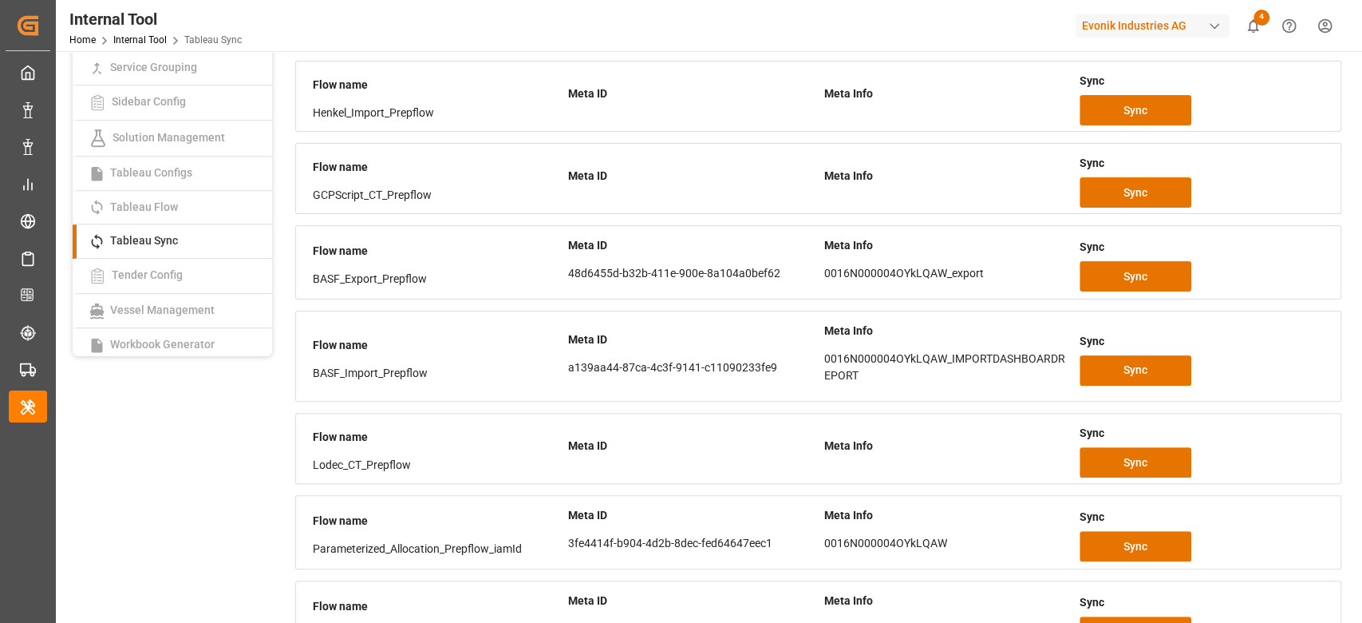
scroll to position [79, 0]
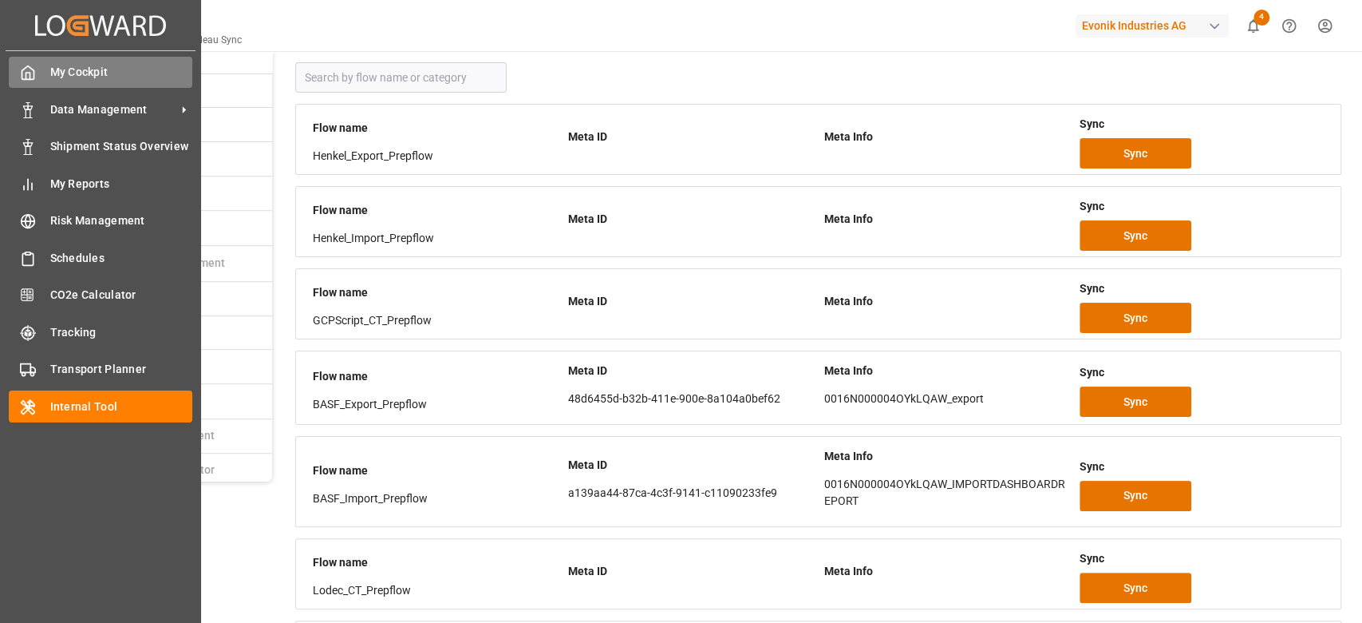
click at [40, 66] on div "My Cockpit My Cockpit" at bounding box center [101, 72] width 184 height 31
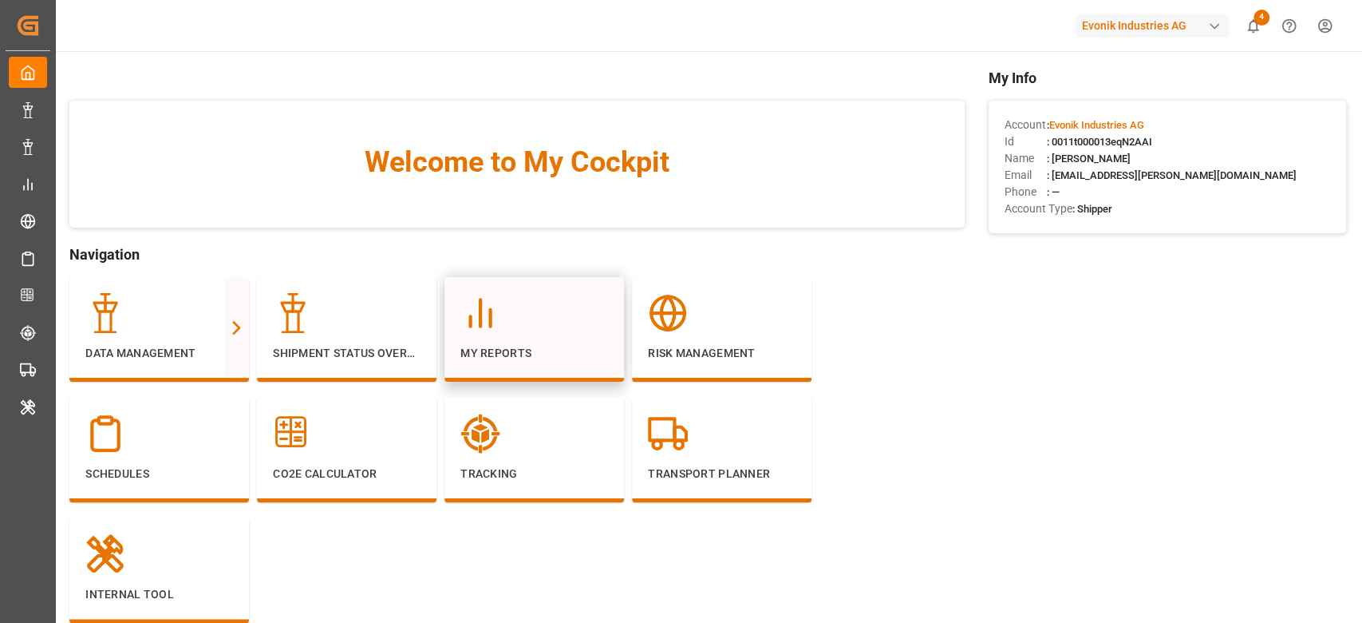
click at [497, 341] on div "My Reports" at bounding box center [535, 327] width 148 height 69
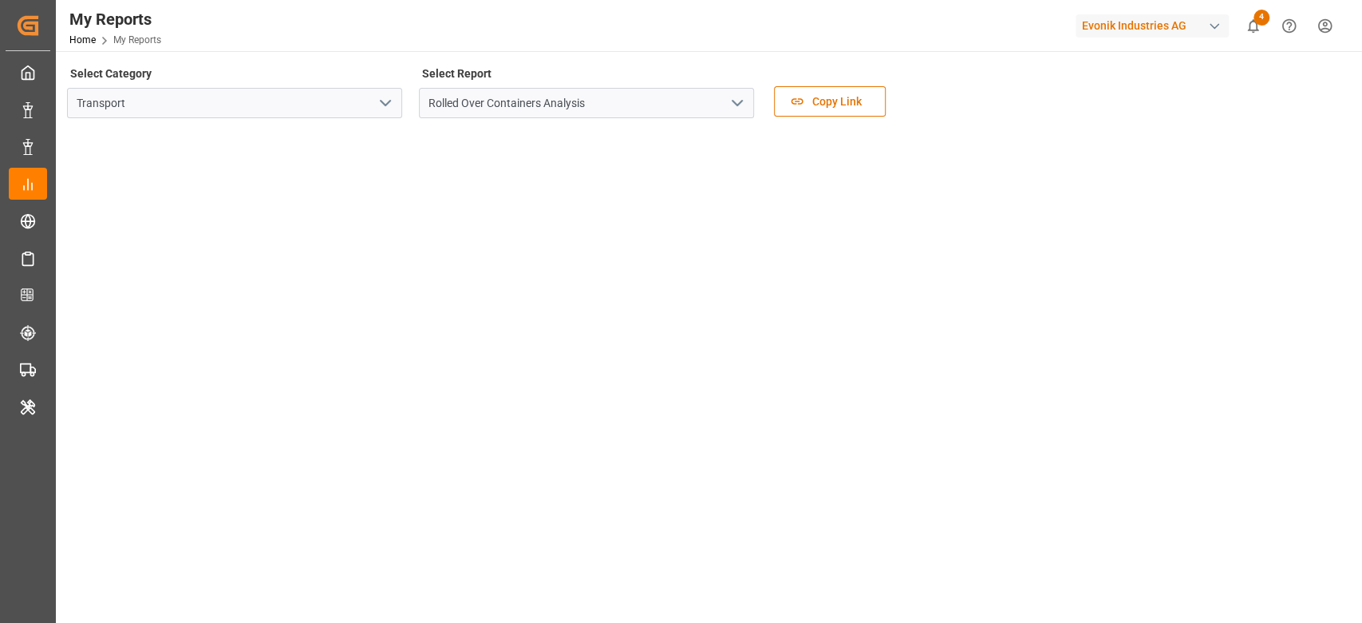
click at [378, 107] on icon "open menu" at bounding box center [385, 102] width 19 height 19
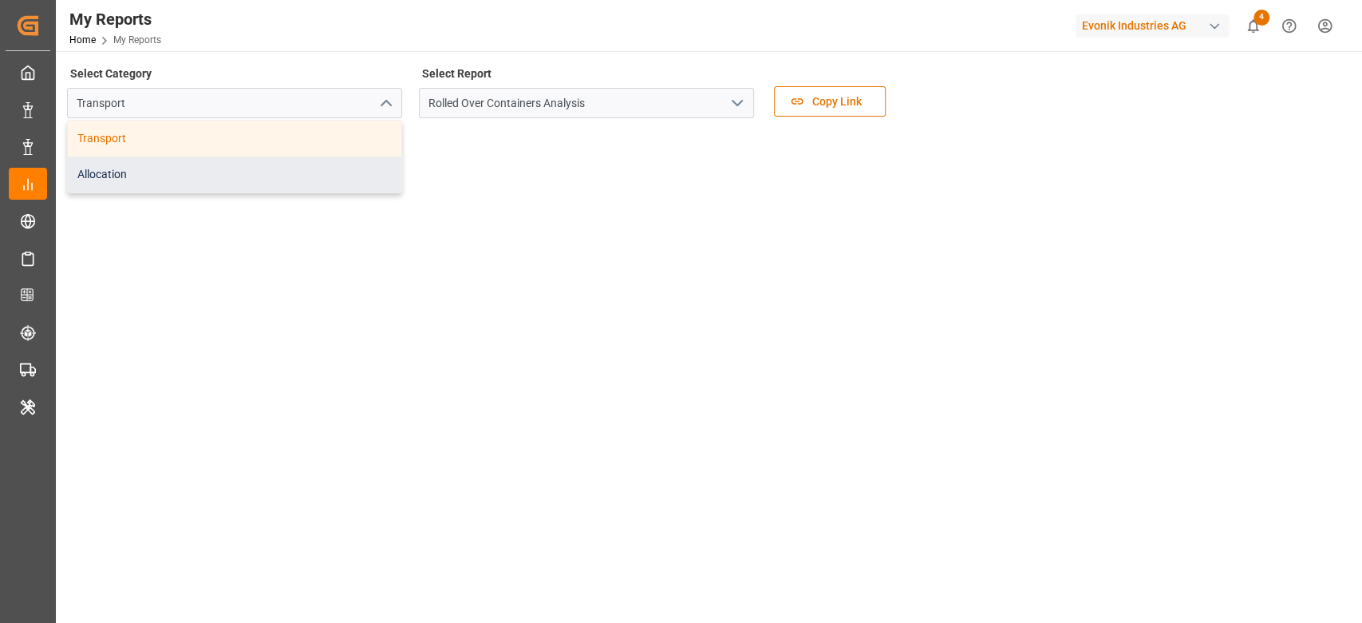
click at [299, 165] on div "Allocation" at bounding box center [235, 174] width 334 height 36
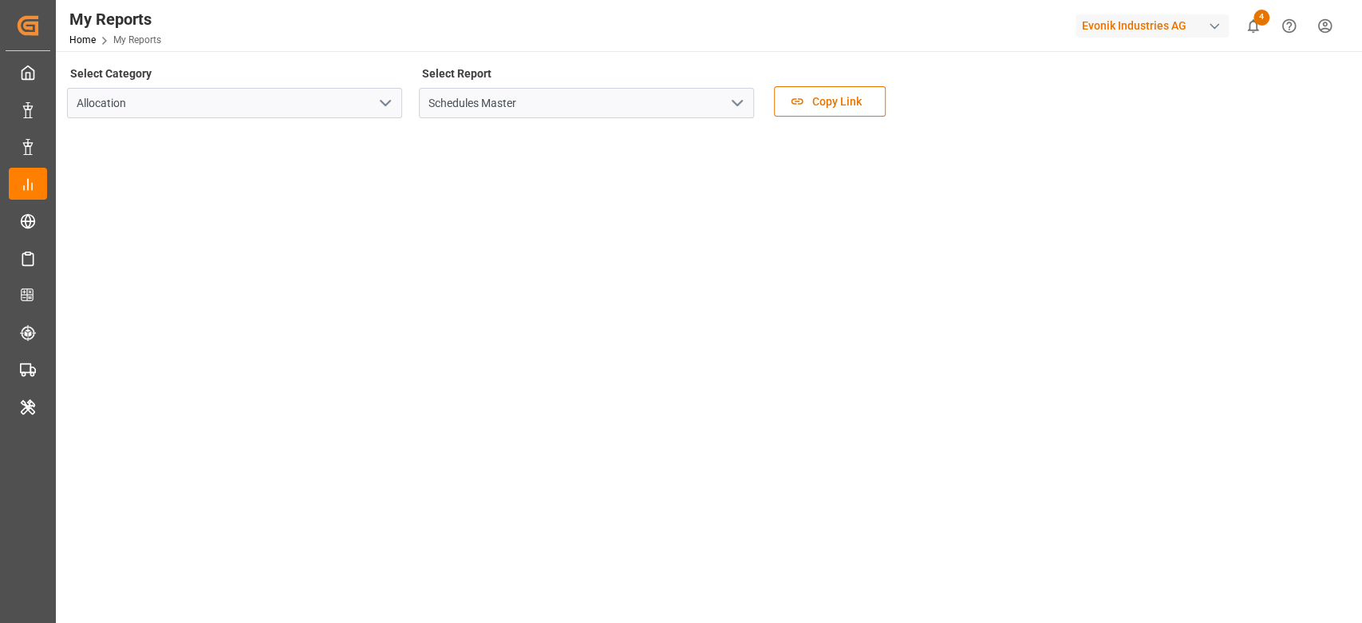
click at [745, 105] on icon "open menu" at bounding box center [737, 102] width 19 height 19
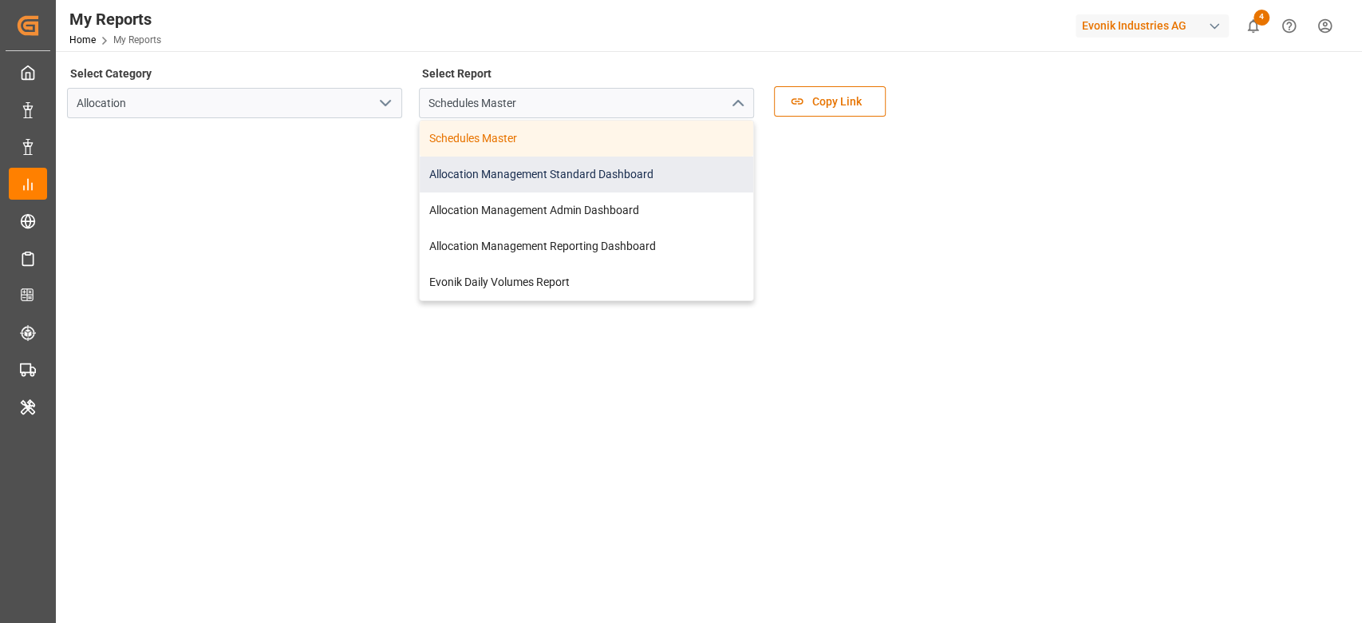
click at [671, 164] on div "Allocation Management Standard Dashboard" at bounding box center [587, 174] width 334 height 36
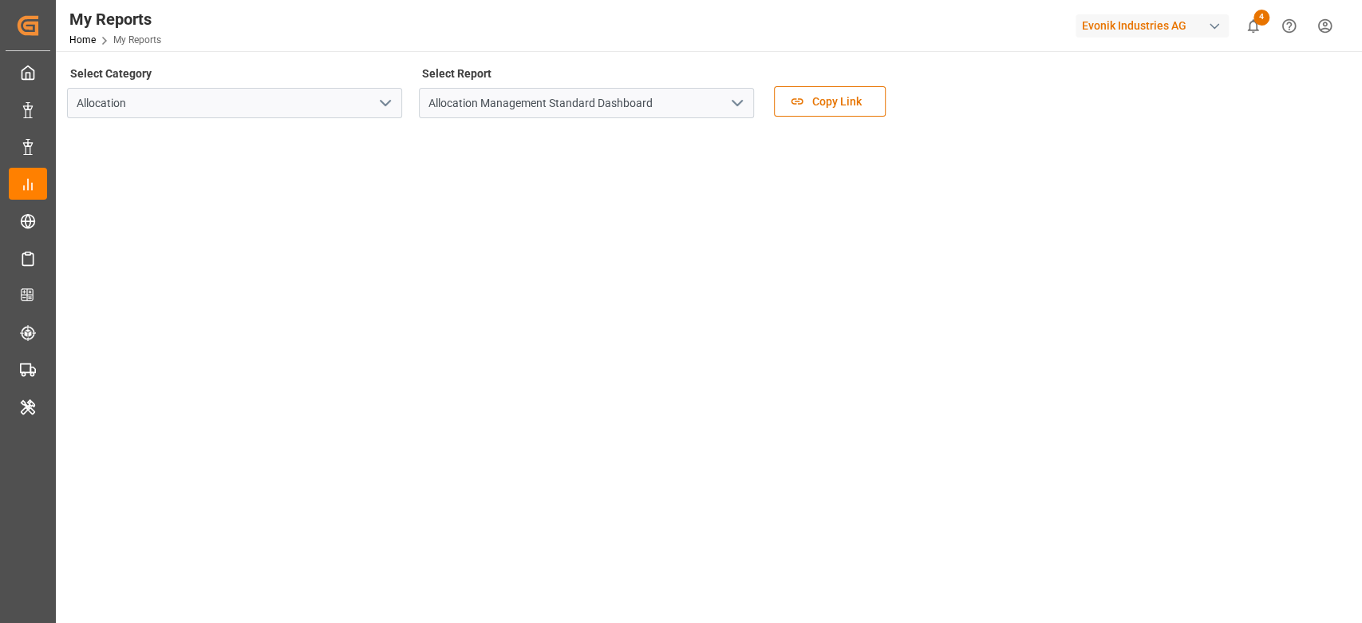
click at [1136, 22] on div "Evonik Industries AG" at bounding box center [1152, 25] width 153 height 23
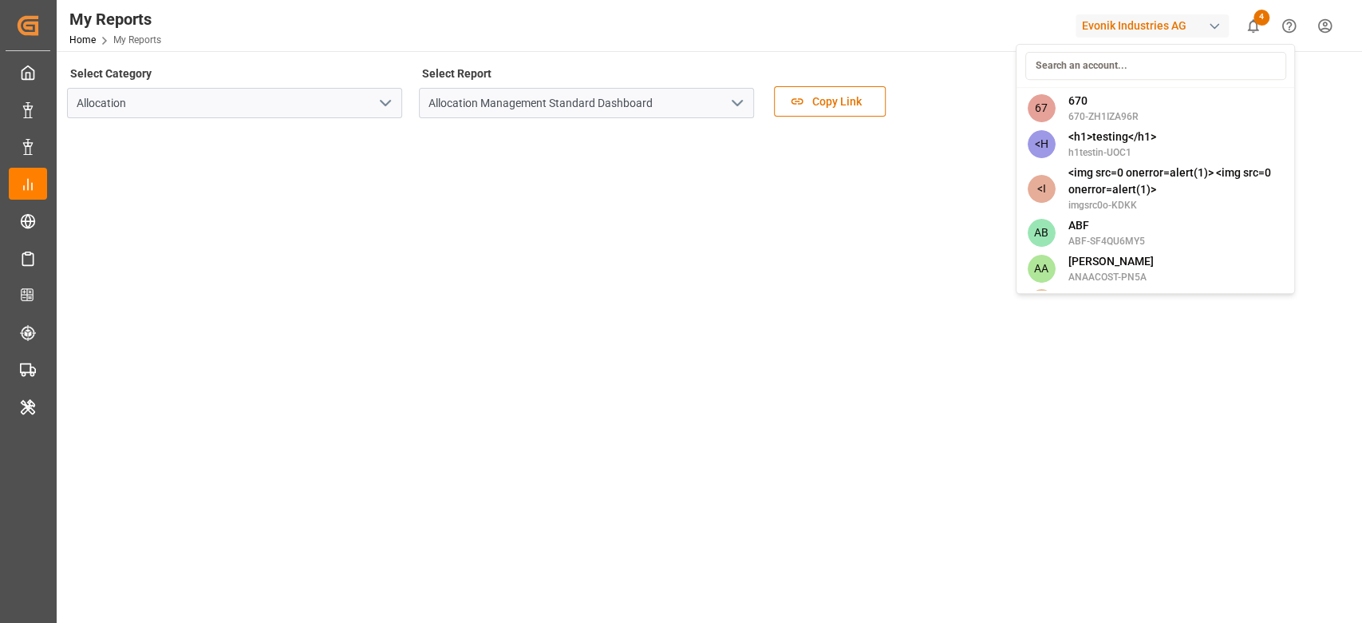
click at [1117, 65] on input at bounding box center [1155, 66] width 261 height 28
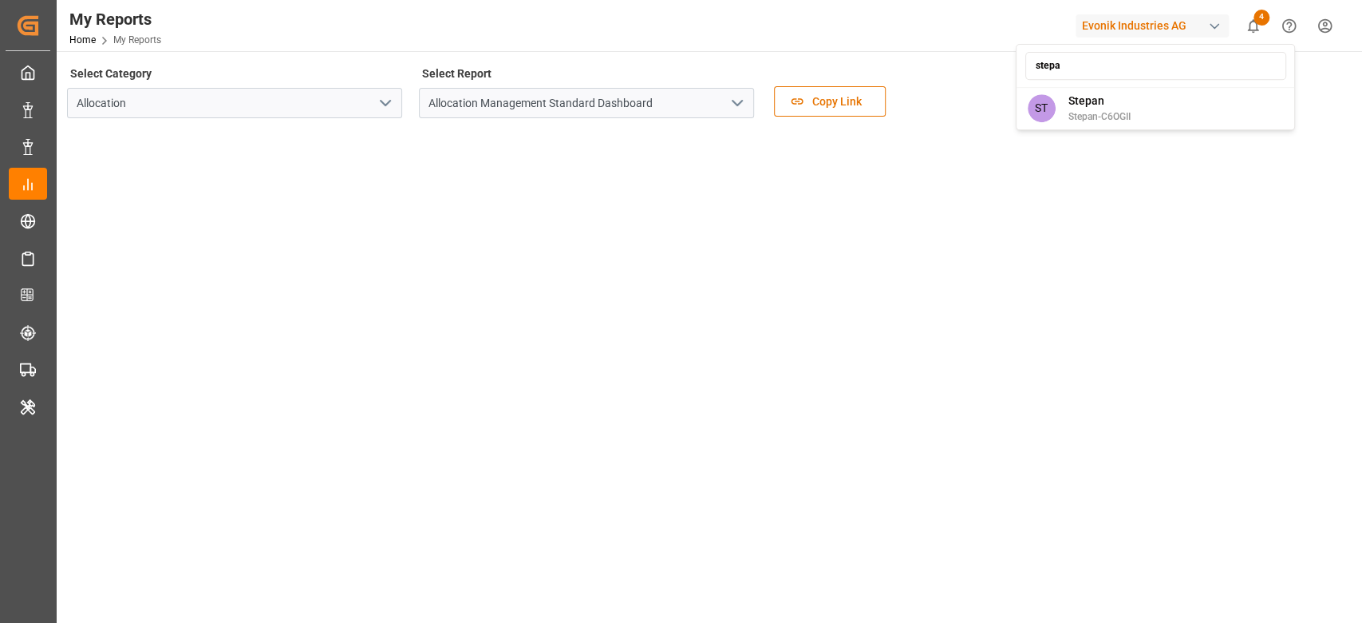
type input "stepa"
click at [1162, 85] on div "stepa ST [PERSON_NAME]-C6OGII" at bounding box center [1155, 87] width 279 height 86
click at [1162, 96] on div "ST [PERSON_NAME]-C6OGII" at bounding box center [1155, 108] width 272 height 36
